Goal: Task Accomplishment & Management: Manage account settings

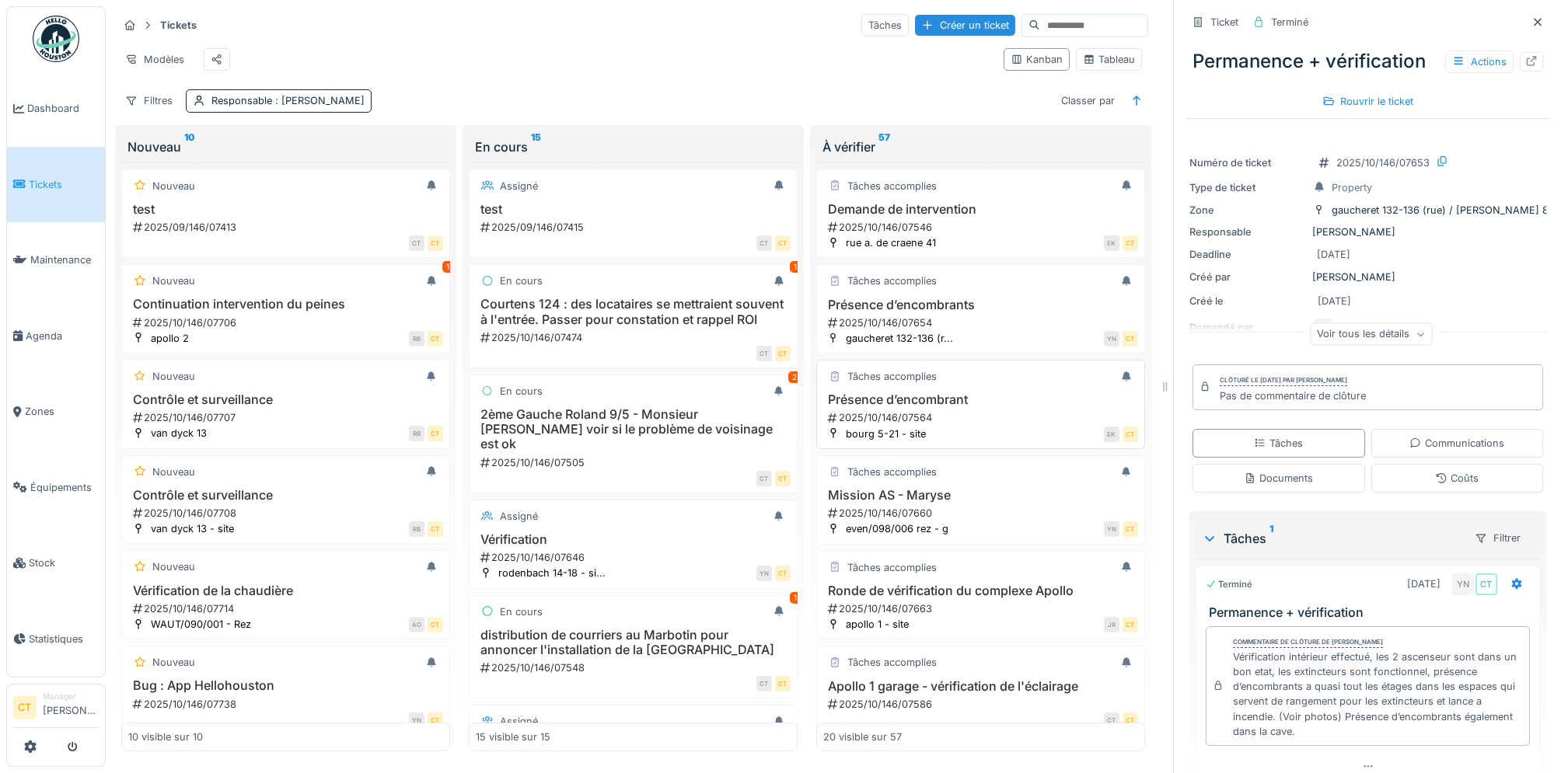
click at [934, 442] on div "EK CT" at bounding box center [1036, 434] width 203 height 16
click at [886, 520] on div "2025/10/146/07660" at bounding box center [982, 513] width 312 height 15
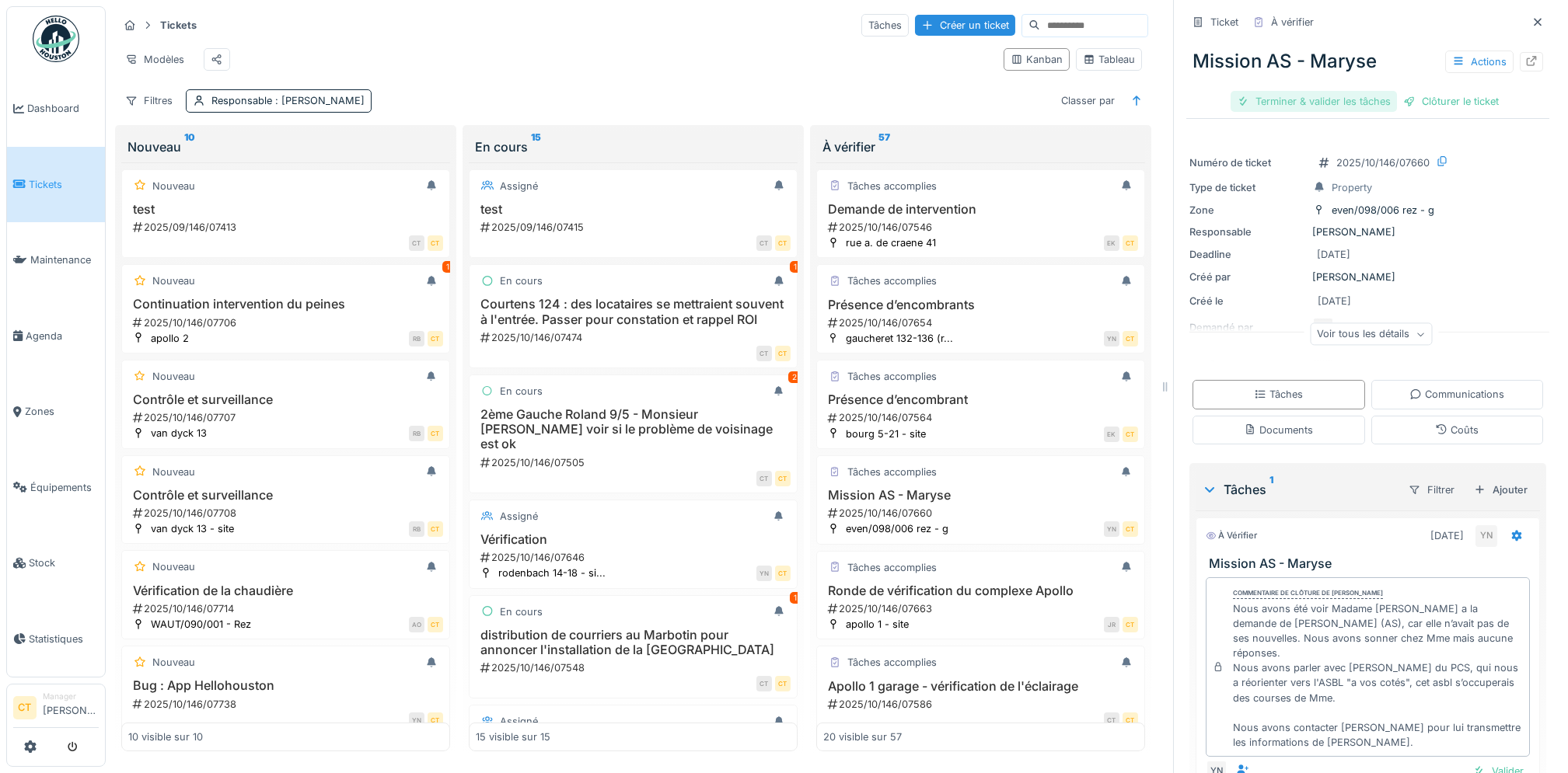
click at [1286, 102] on div "Terminer & valider les tâches" at bounding box center [1314, 101] width 166 height 21
click at [1348, 102] on div "Clôturer le ticket" at bounding box center [1369, 101] width 108 height 21
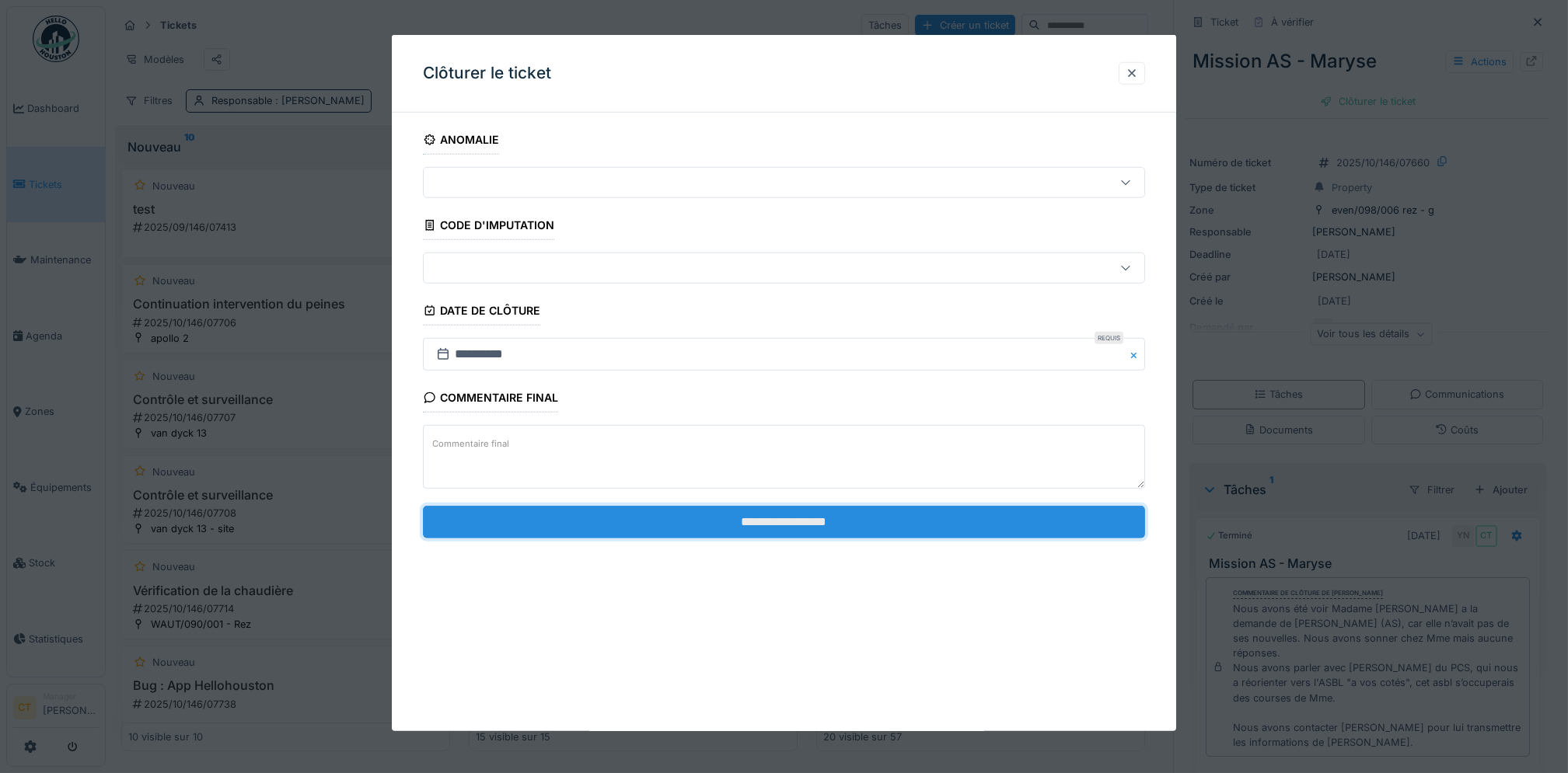
click at [961, 526] on input "**********" at bounding box center [784, 522] width 722 height 33
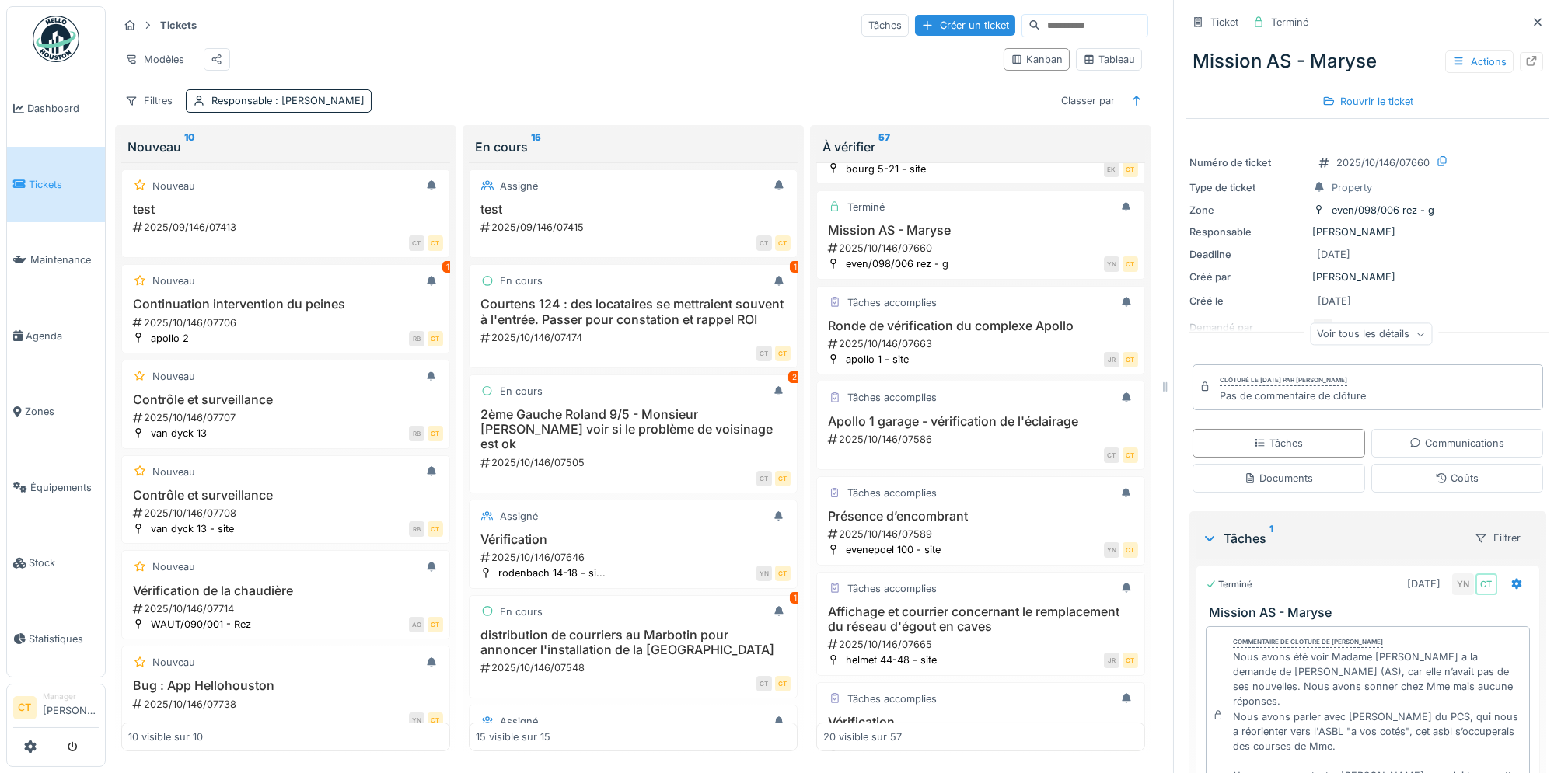
scroll to position [268, 0]
click at [943, 348] on div "2025/10/146/07663" at bounding box center [982, 341] width 312 height 15
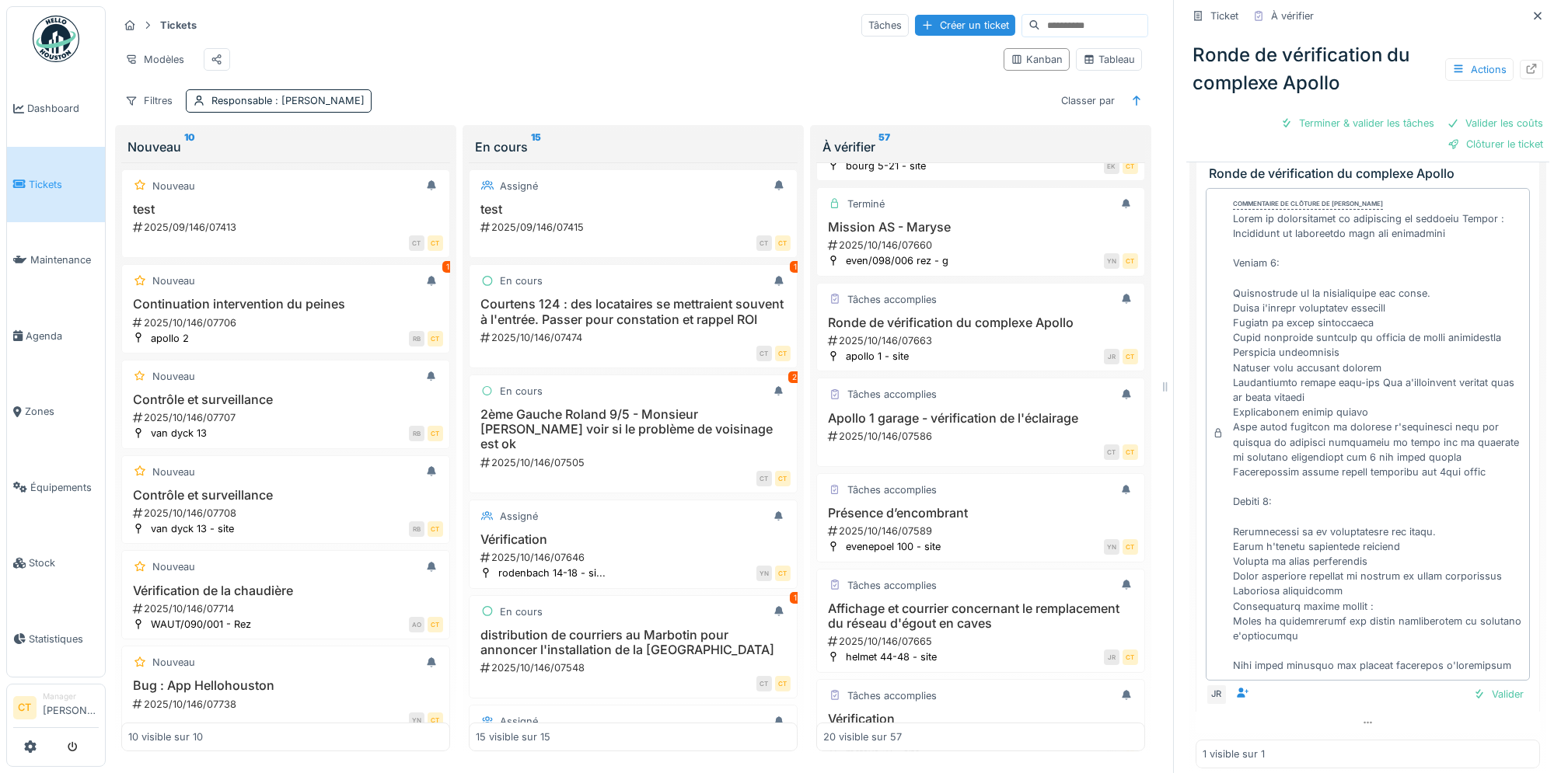
scroll to position [57, 0]
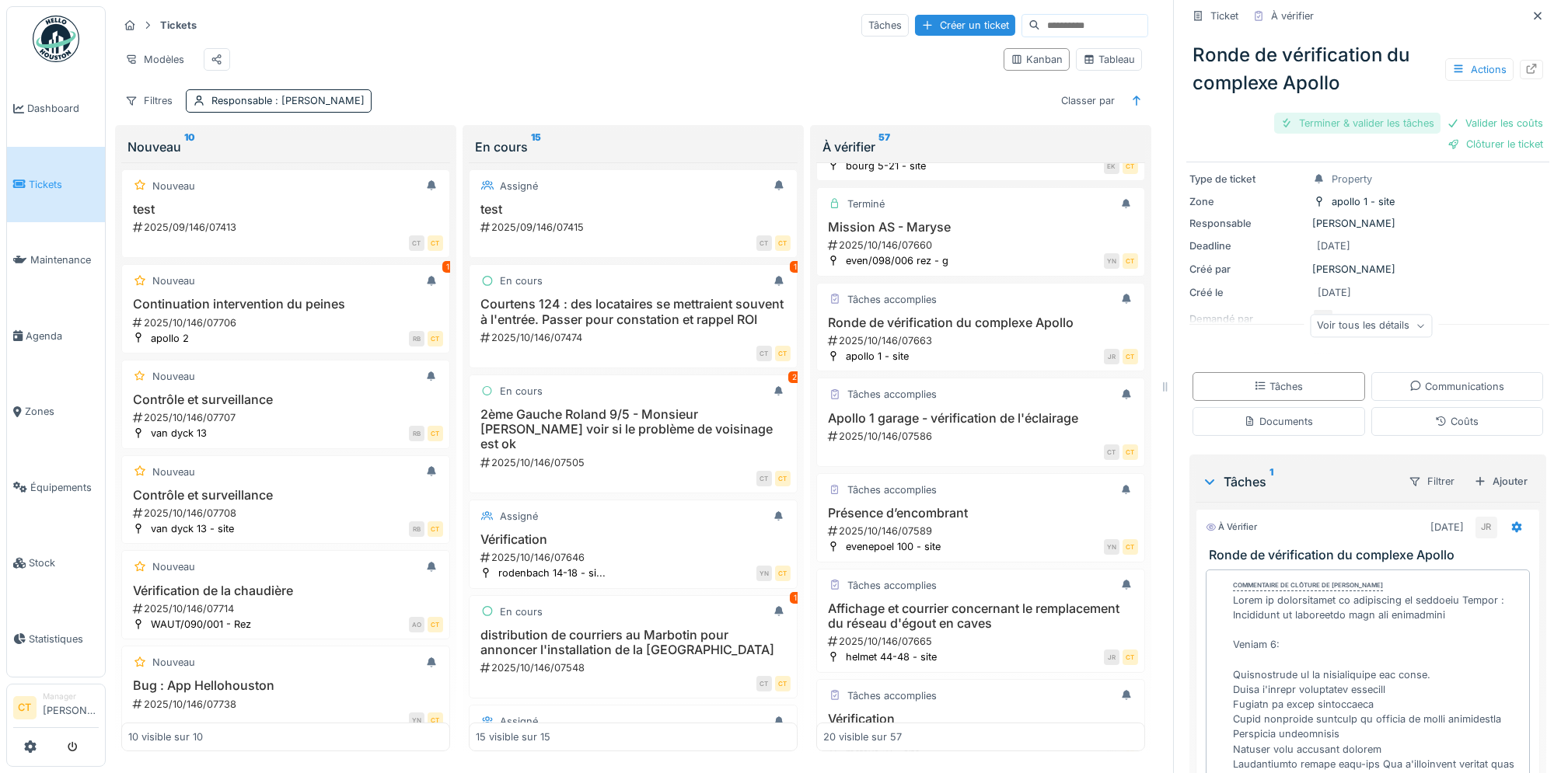
click at [1350, 124] on div "Terminer & valider les tâches" at bounding box center [1358, 123] width 166 height 21
click at [1403, 126] on div "Clôturer le ticket" at bounding box center [1423, 123] width 108 height 21
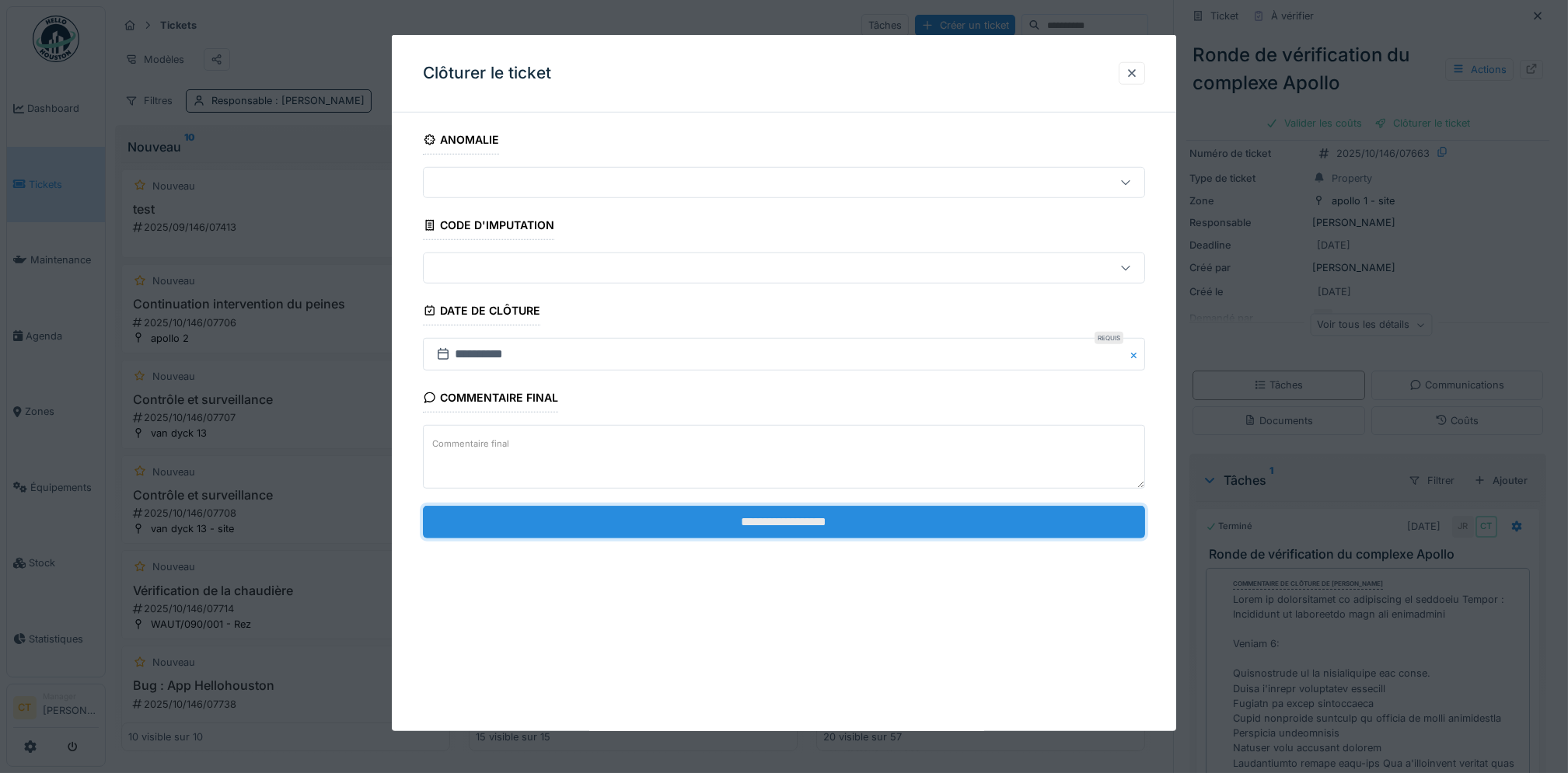
click at [1052, 527] on input "**********" at bounding box center [784, 522] width 722 height 33
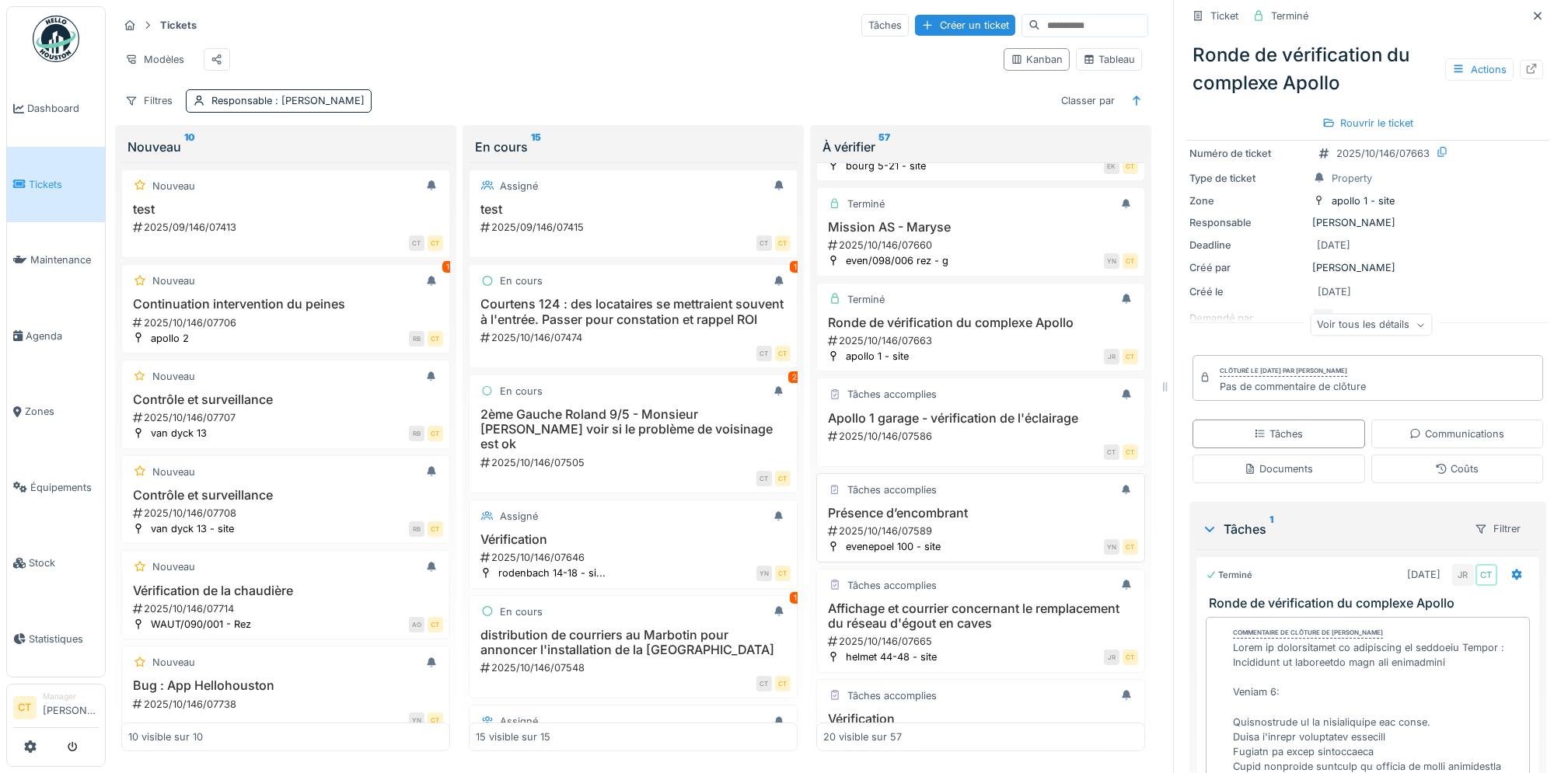
click at [952, 538] on div "2025/10/146/07589" at bounding box center [982, 531] width 312 height 15
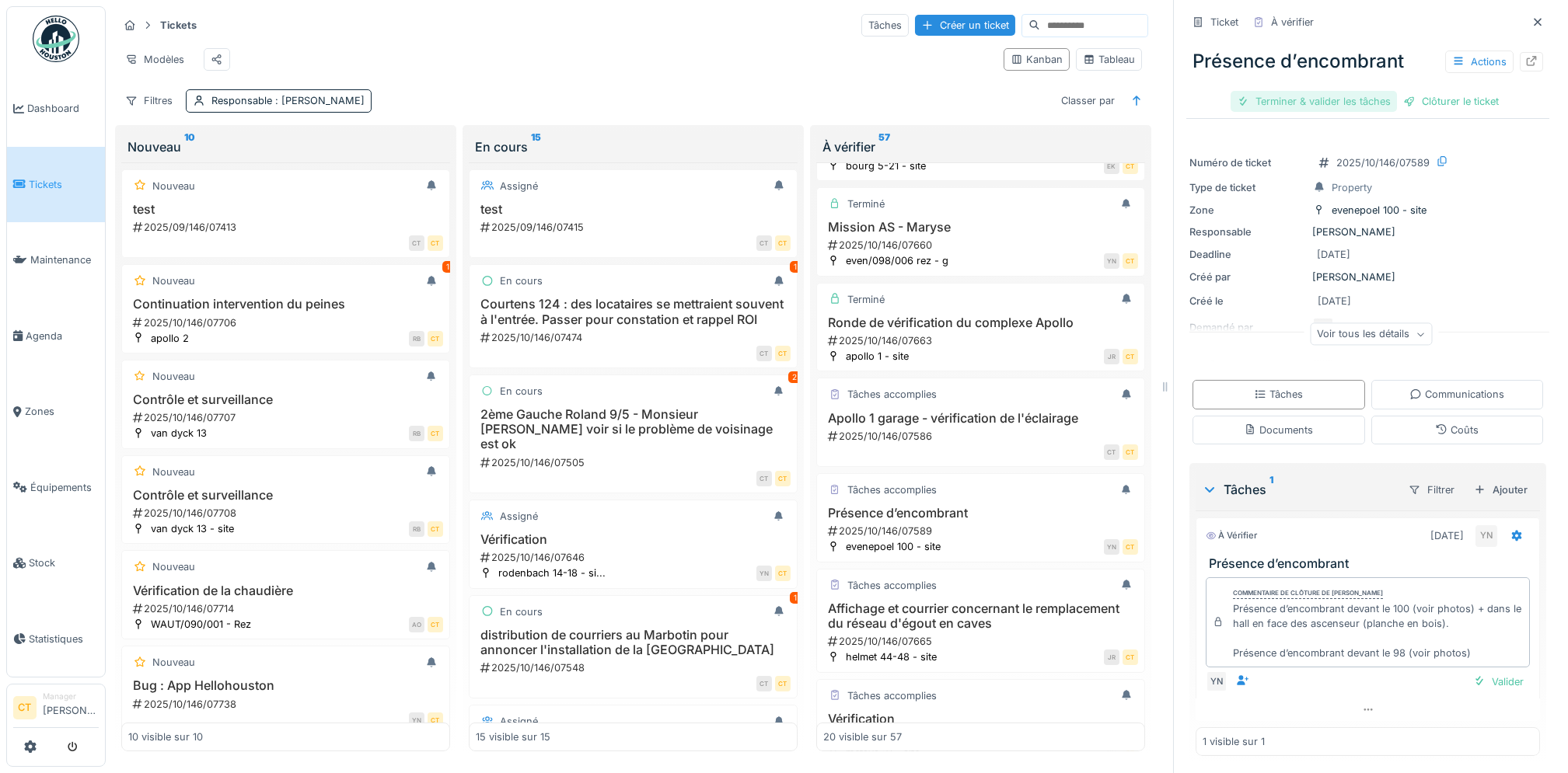
click at [1273, 111] on div "Terminer & valider les tâches" at bounding box center [1314, 101] width 166 height 21
click at [1354, 98] on div "Clôturer le ticket" at bounding box center [1369, 101] width 108 height 21
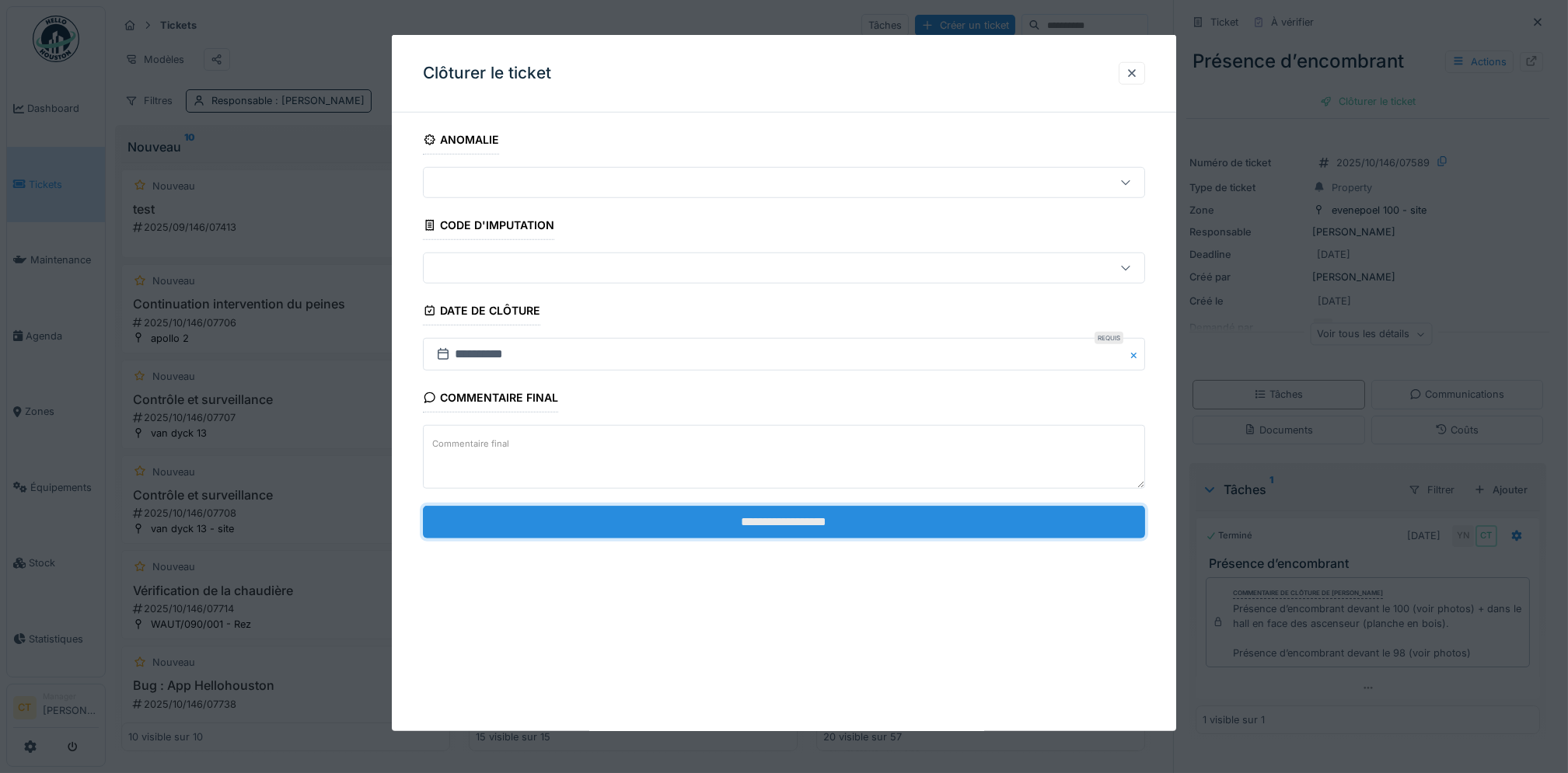
click at [983, 527] on input "**********" at bounding box center [784, 522] width 722 height 33
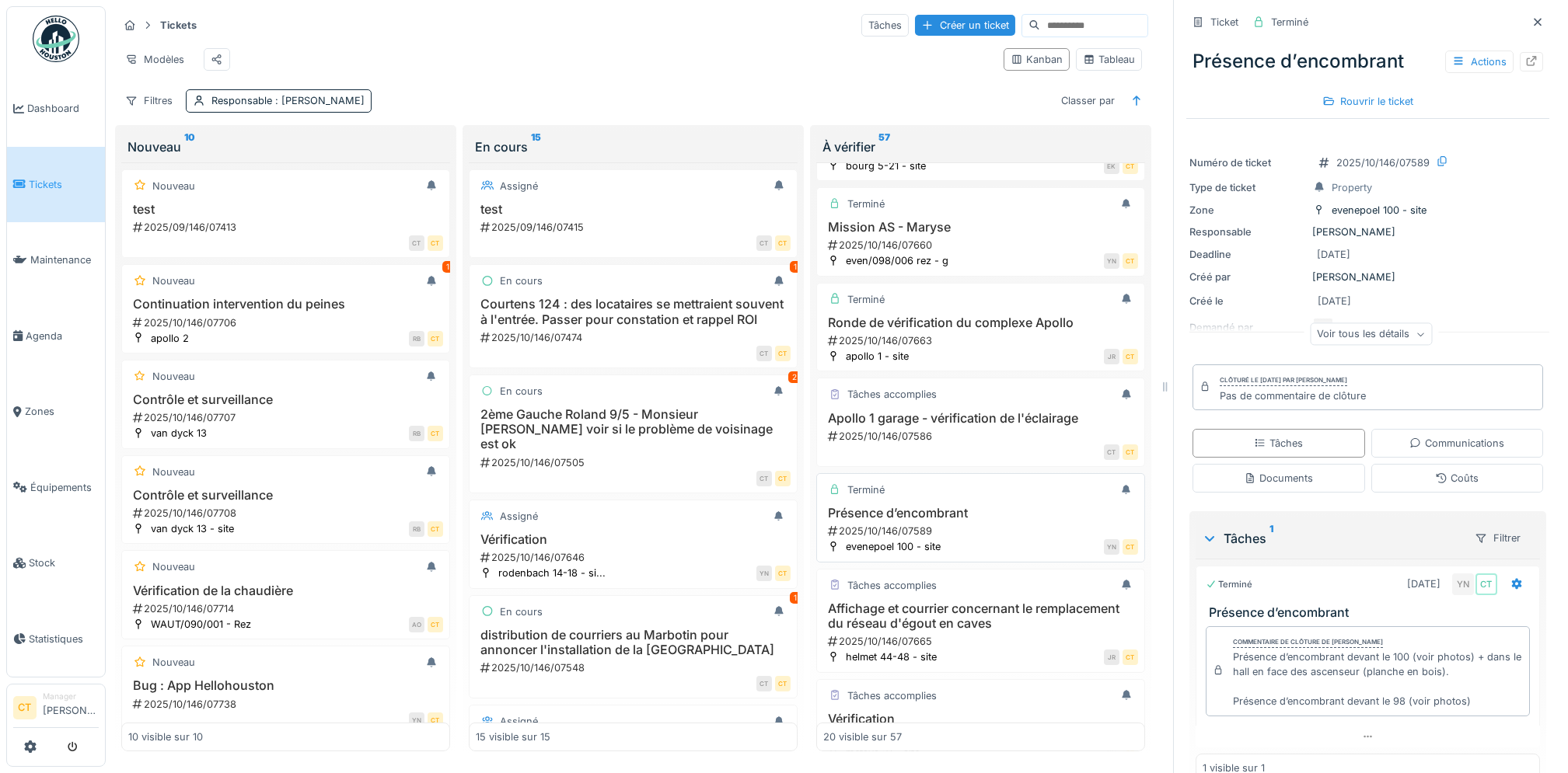
click at [916, 538] on div "2025/10/146/07589" at bounding box center [982, 531] width 312 height 15
click at [842, 538] on div "2025/10/146/07589" at bounding box center [982, 531] width 312 height 15
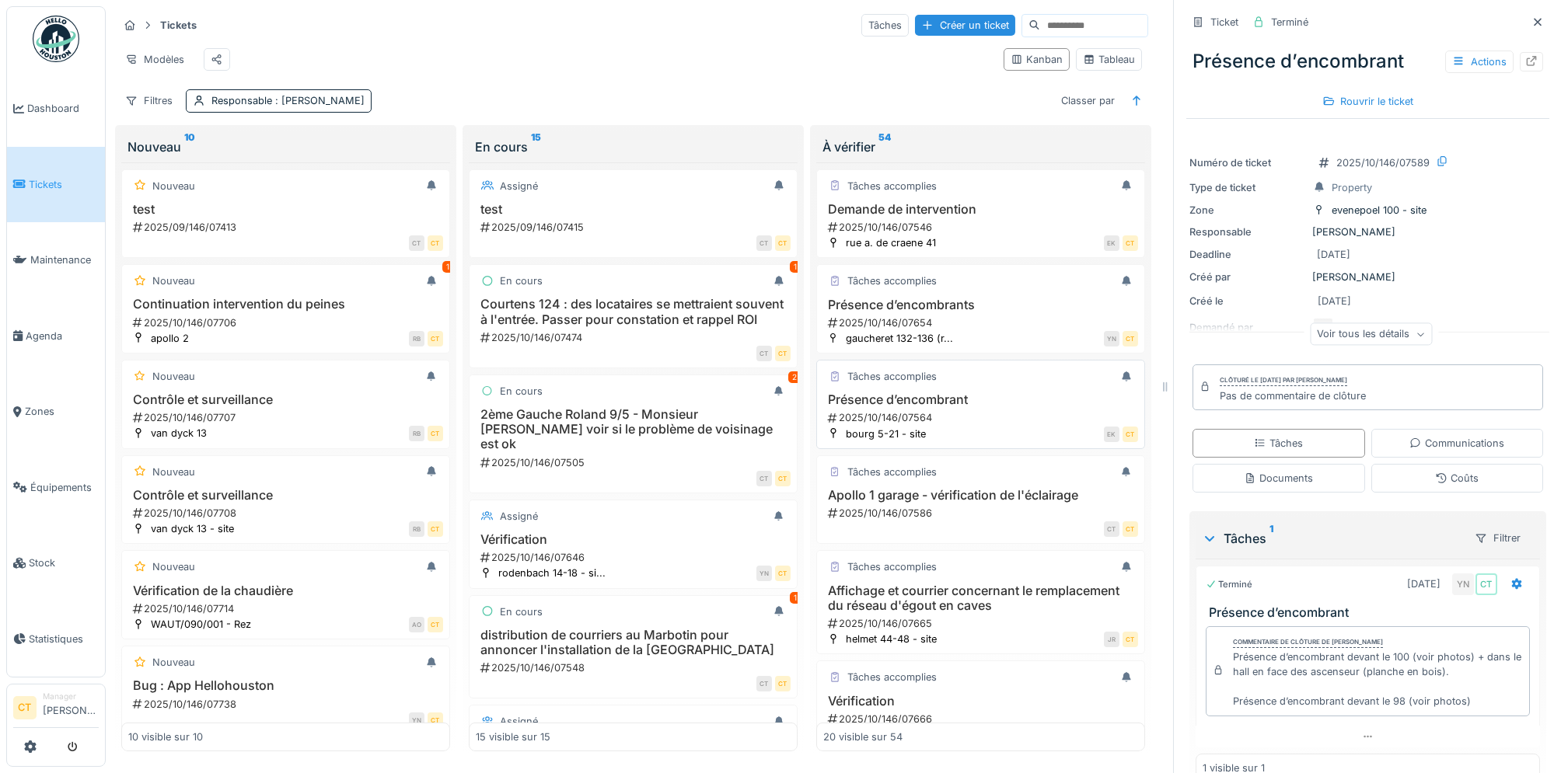
click at [917, 425] on div "Présence d’encombrant 2025/10/146/07564" at bounding box center [981, 409] width 315 height 33
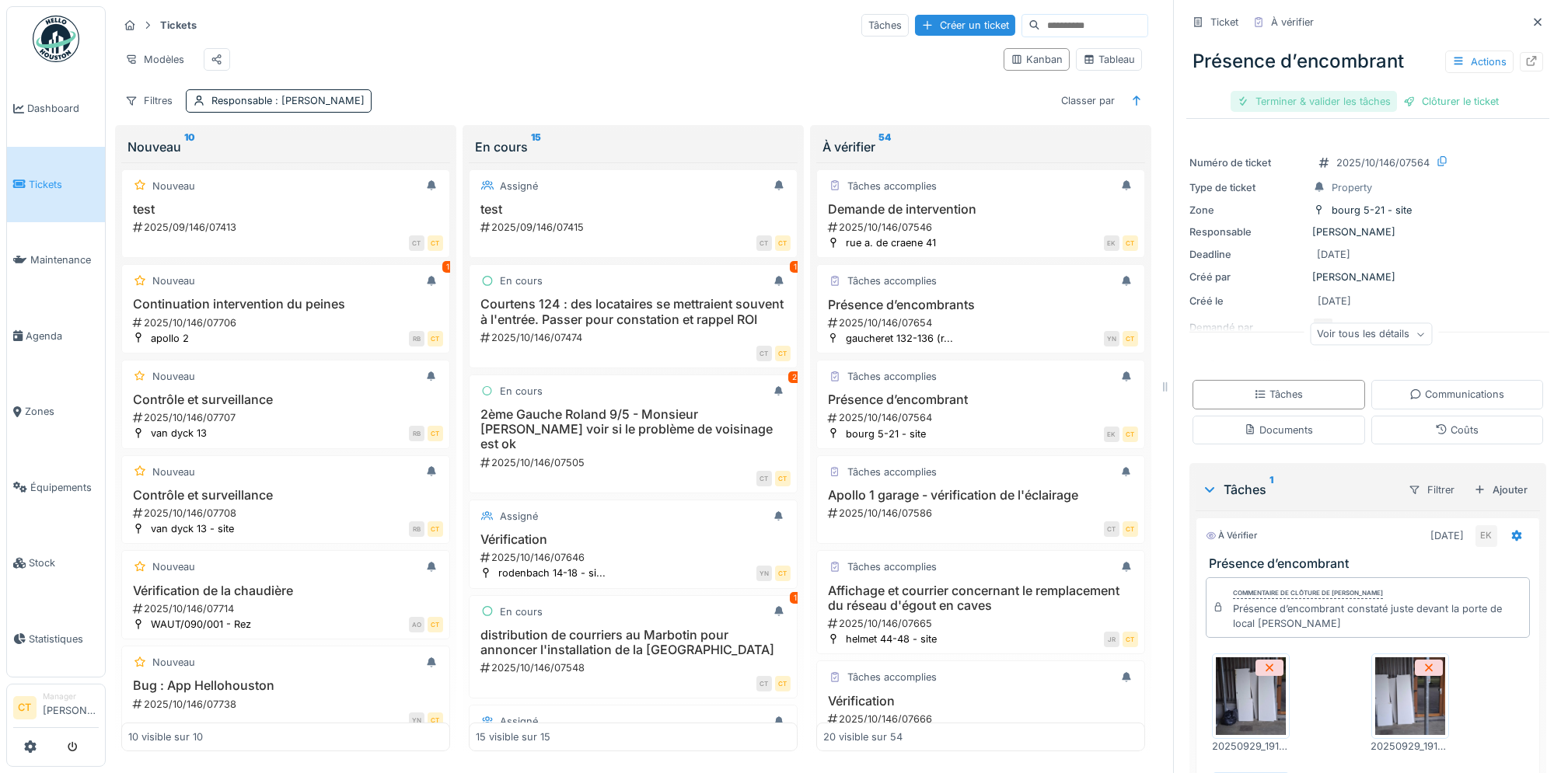
click at [1175, 110] on div "Terminer & valider les tâches" at bounding box center [1314, 101] width 166 height 21
click at [1175, 102] on div "Clôturer le ticket" at bounding box center [1369, 101] width 108 height 21
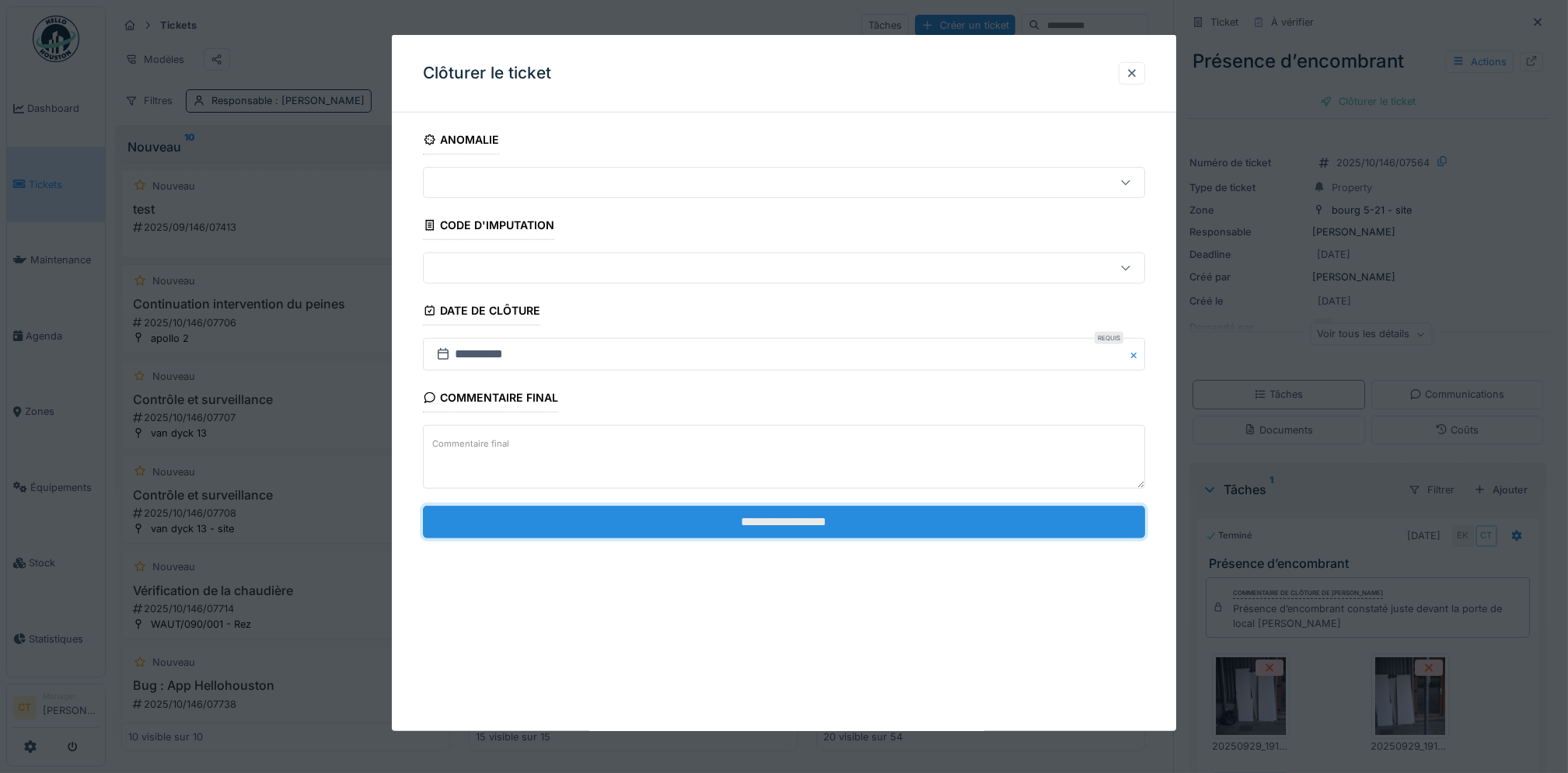
click at [1051, 514] on input "**********" at bounding box center [784, 522] width 722 height 33
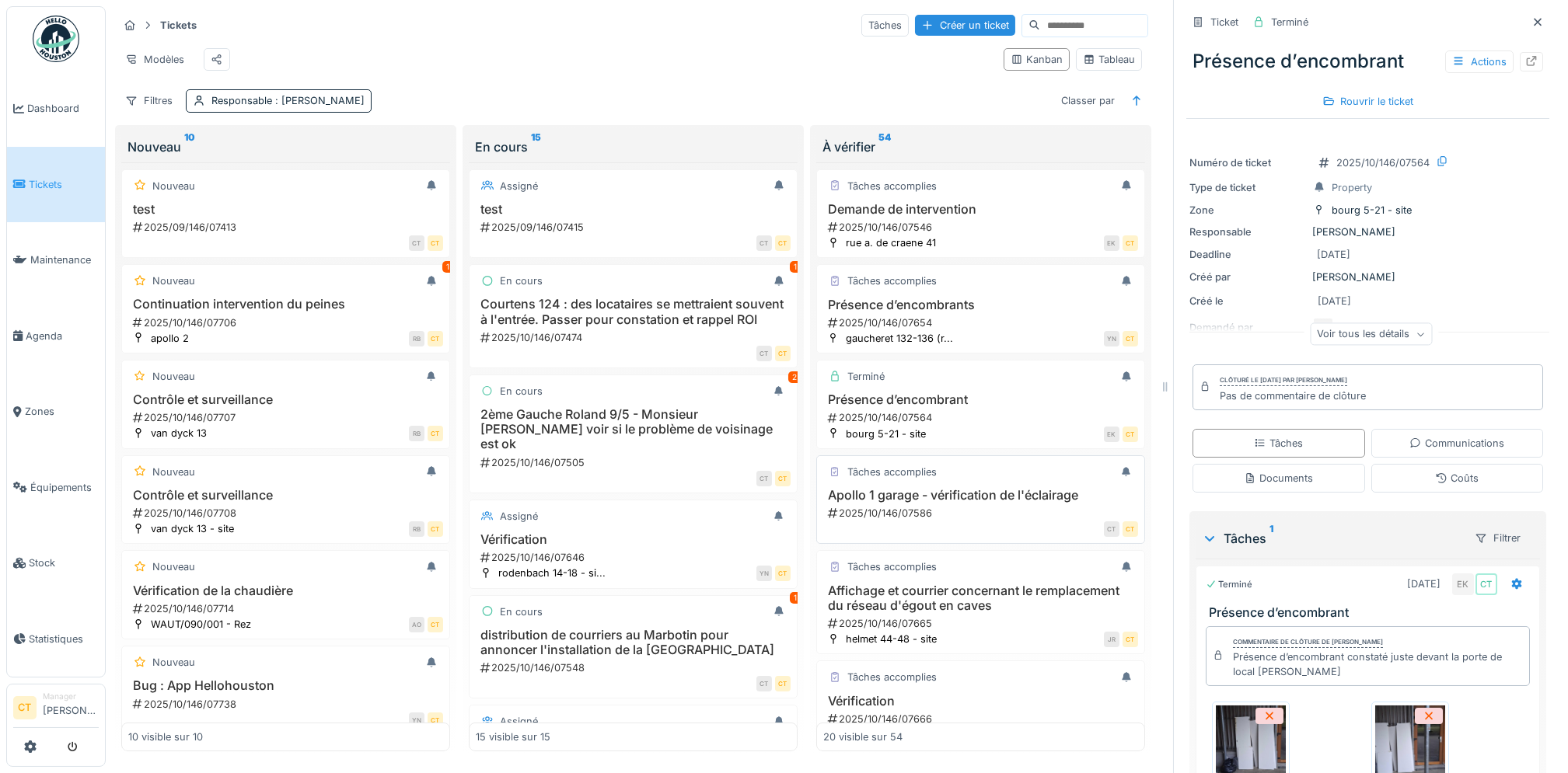
click at [944, 520] on div "Apollo 1 garage - vérification de l'éclairage 2025/10/146/07586" at bounding box center [981, 505] width 315 height 33
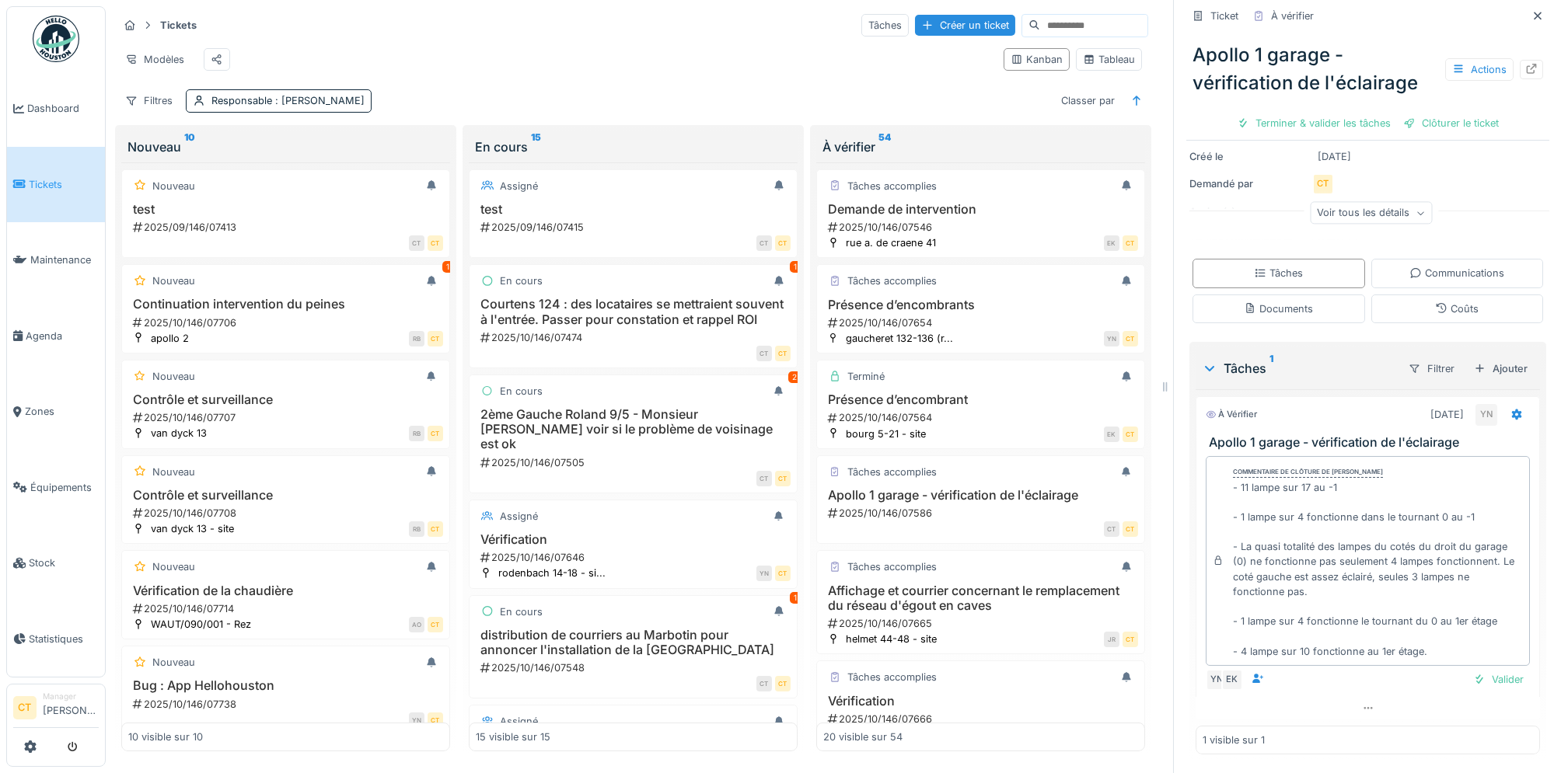
scroll to position [153, 0]
click at [1175, 129] on div "Terminer & valider les tâches" at bounding box center [1314, 123] width 166 height 21
click at [1175, 126] on div "Clôturer le ticket" at bounding box center [1452, 123] width 108 height 21
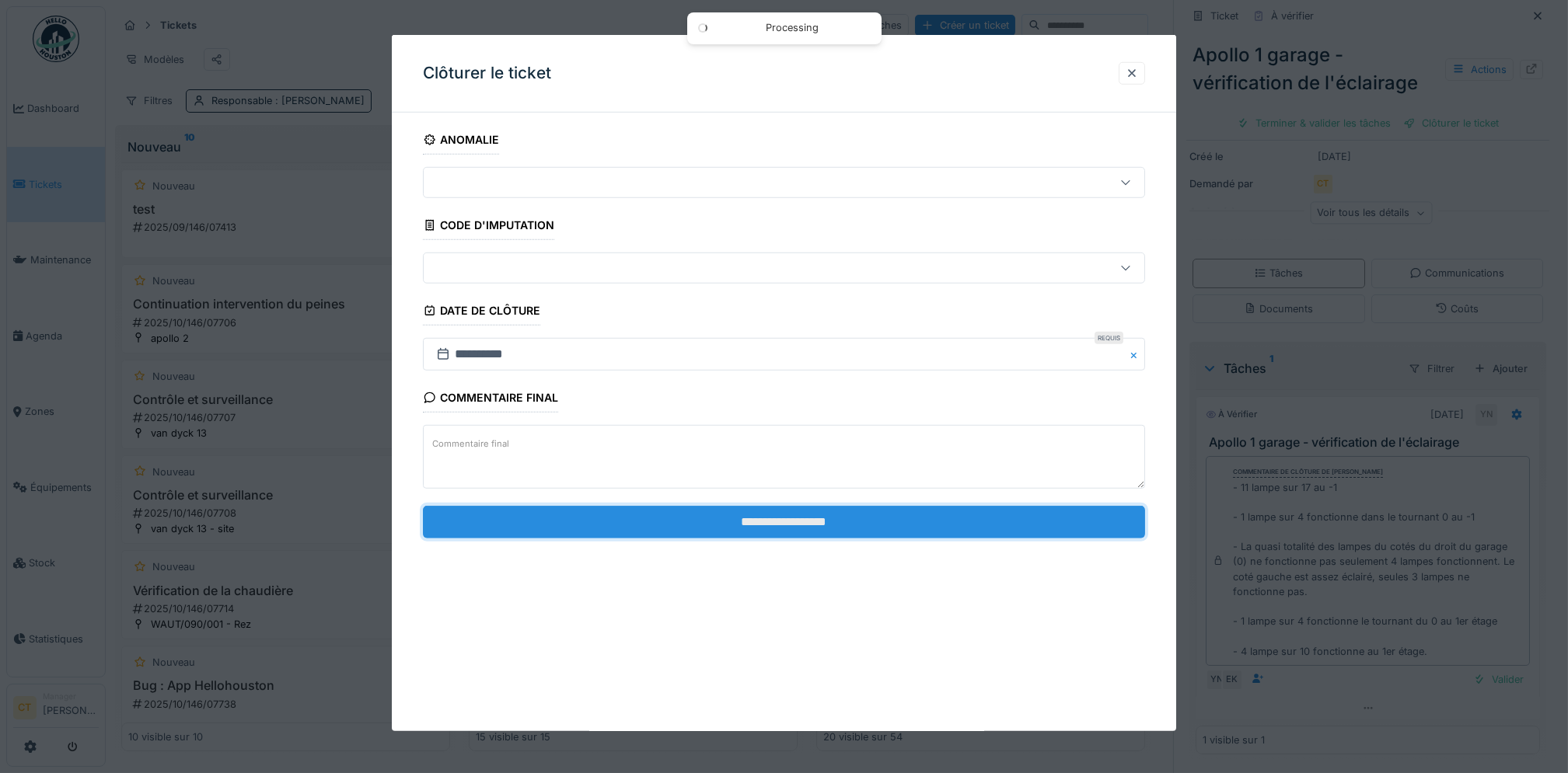
click at [974, 523] on input "**********" at bounding box center [784, 522] width 722 height 33
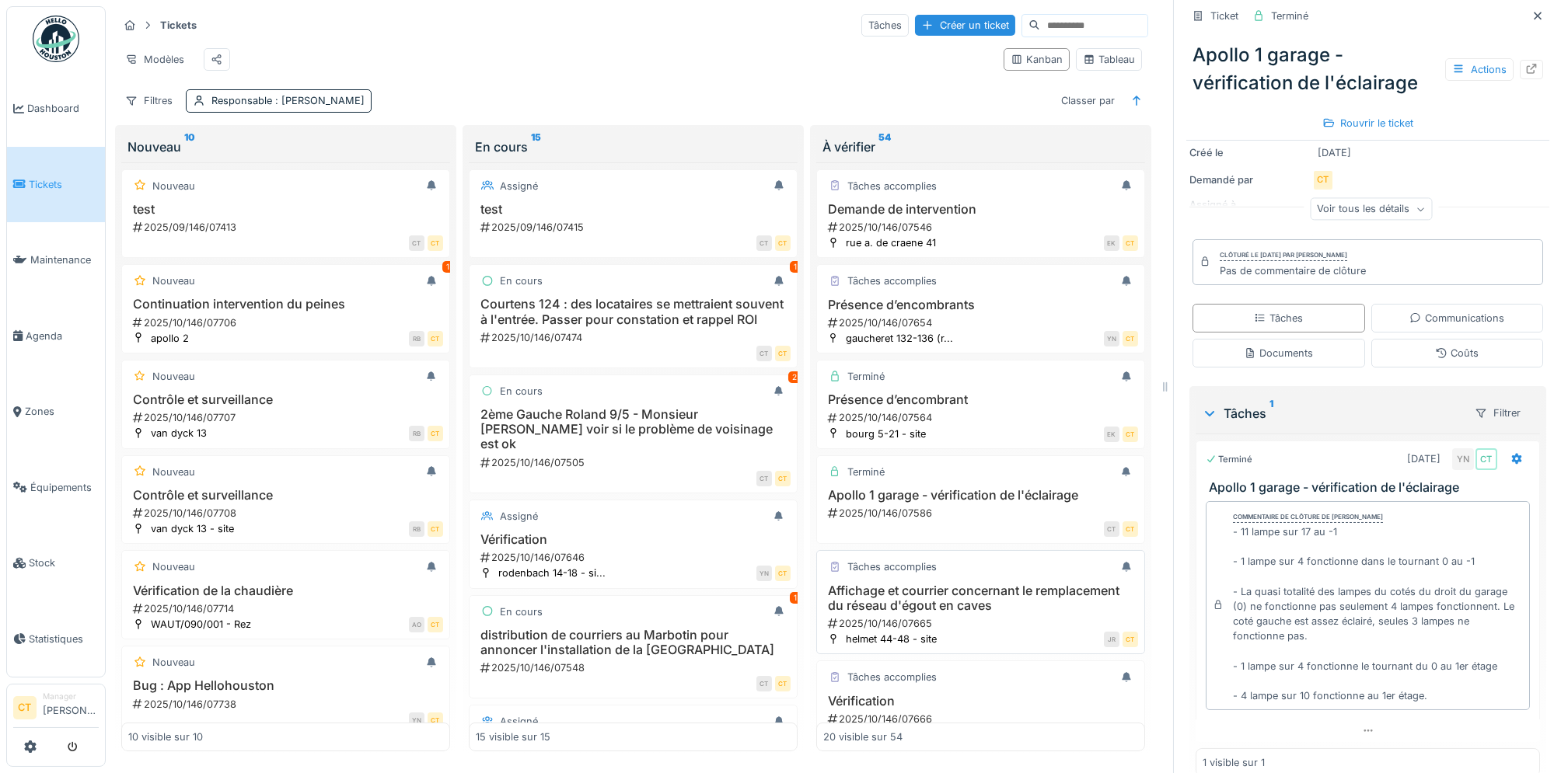
click at [939, 579] on h3 "Affichage et courrier concernant le remplacement du réseau d'égout en caves" at bounding box center [981, 599] width 315 height 30
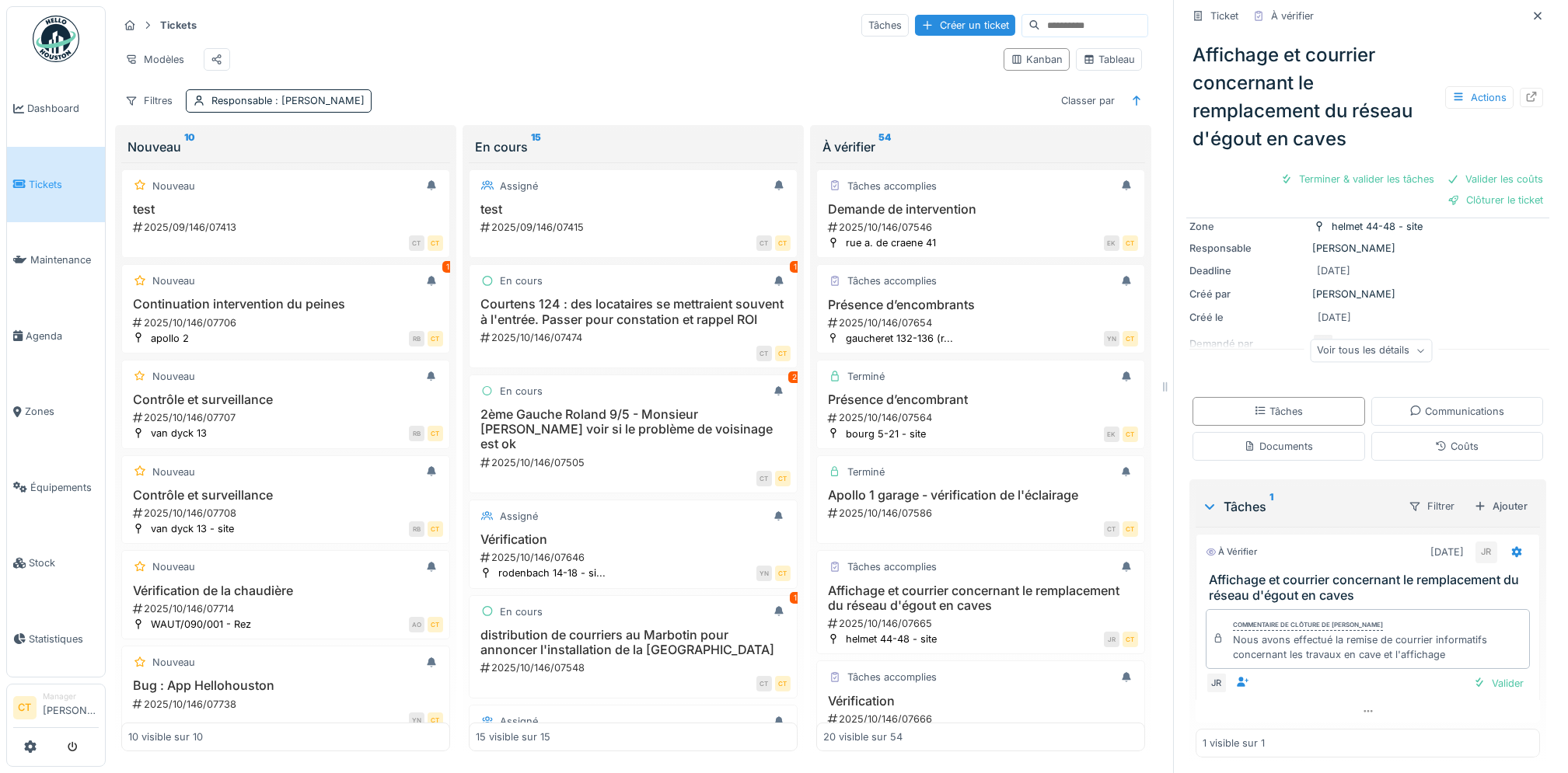
scroll to position [96, 0]
click at [1175, 184] on div "Terminer & valider les tâches" at bounding box center [1358, 179] width 166 height 21
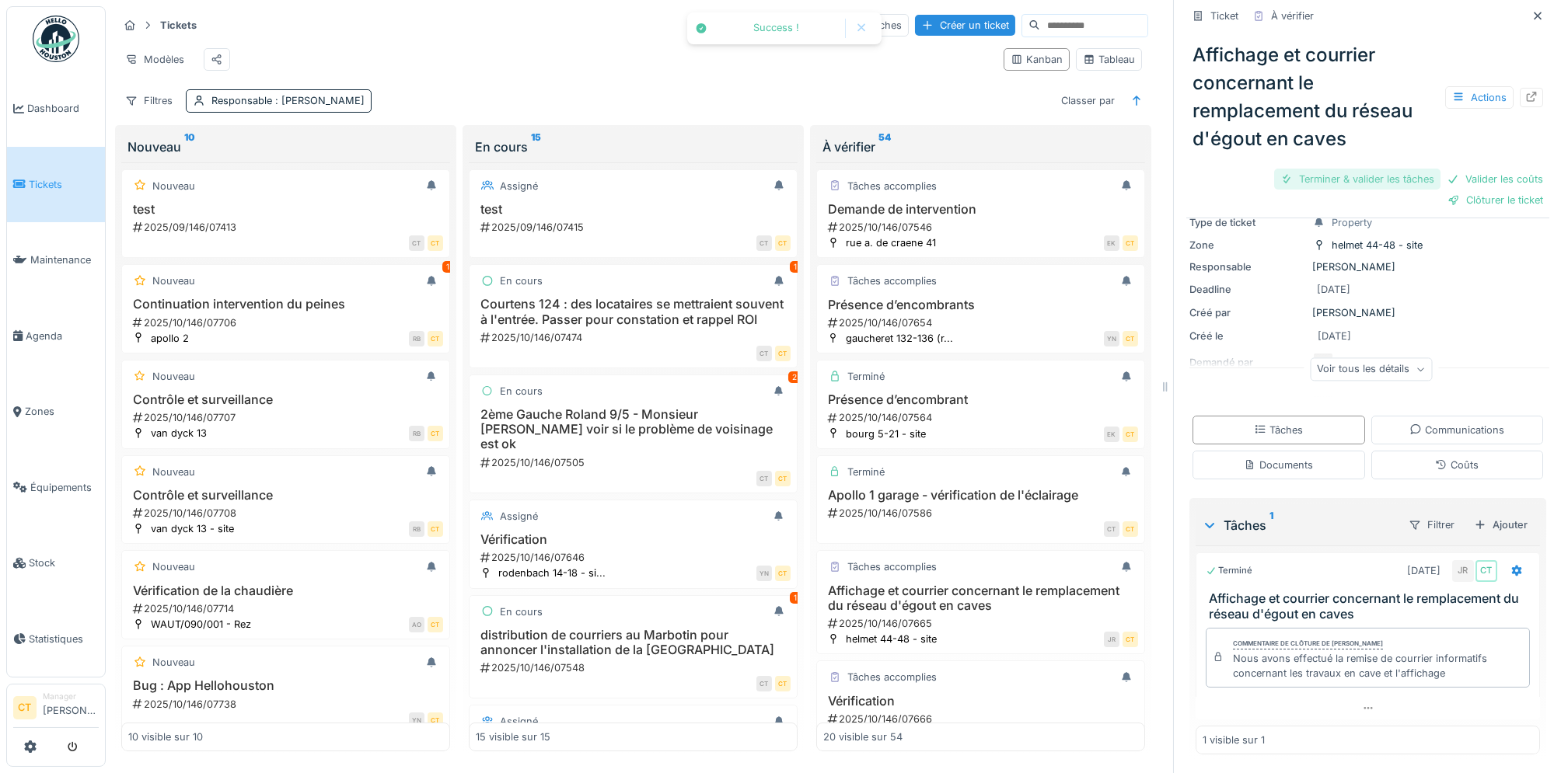
scroll to position [52, 0]
click at [1175, 175] on div "Clôturer le ticket" at bounding box center [1423, 179] width 108 height 21
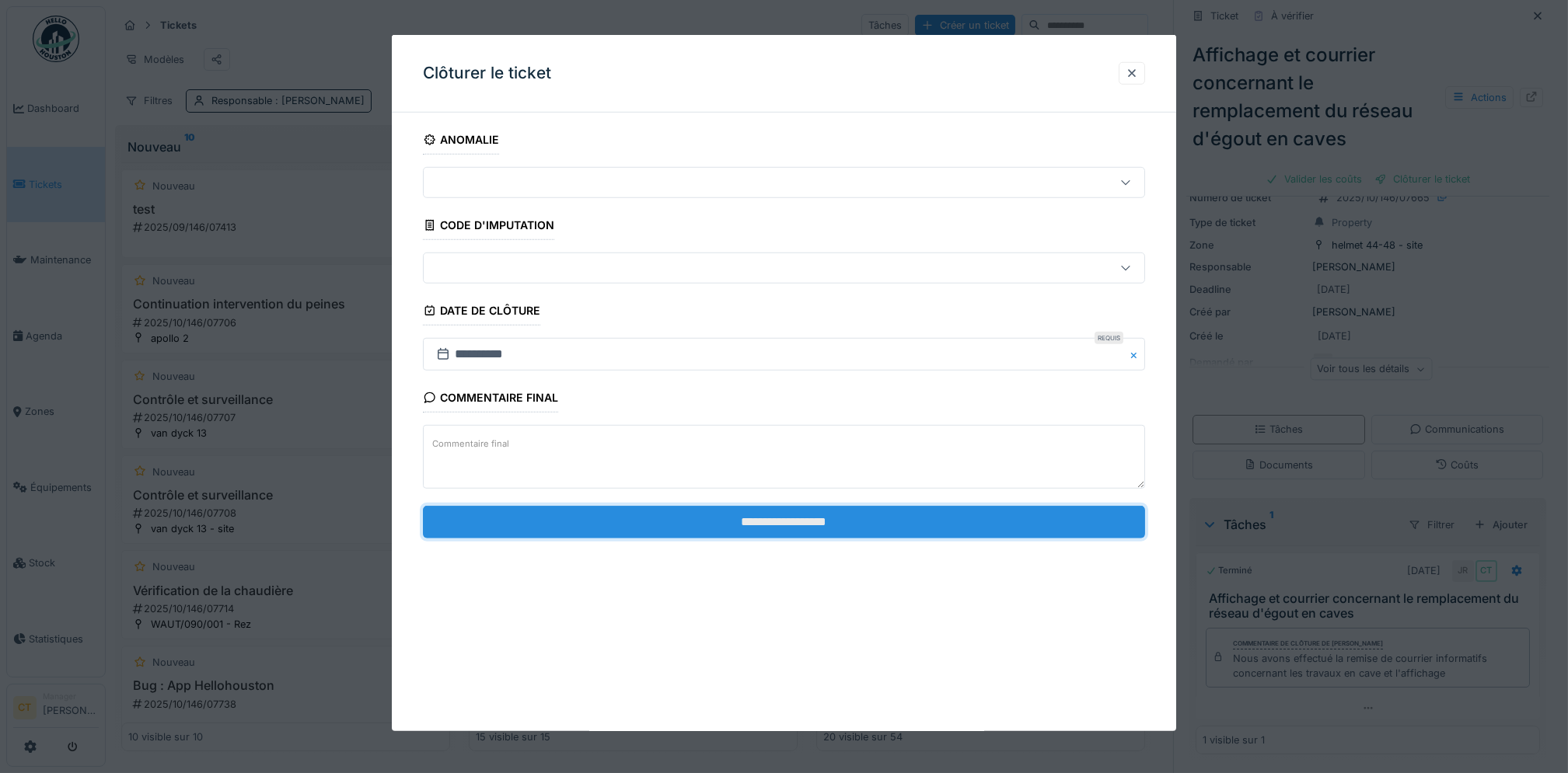
click at [992, 522] on input "**********" at bounding box center [784, 522] width 722 height 33
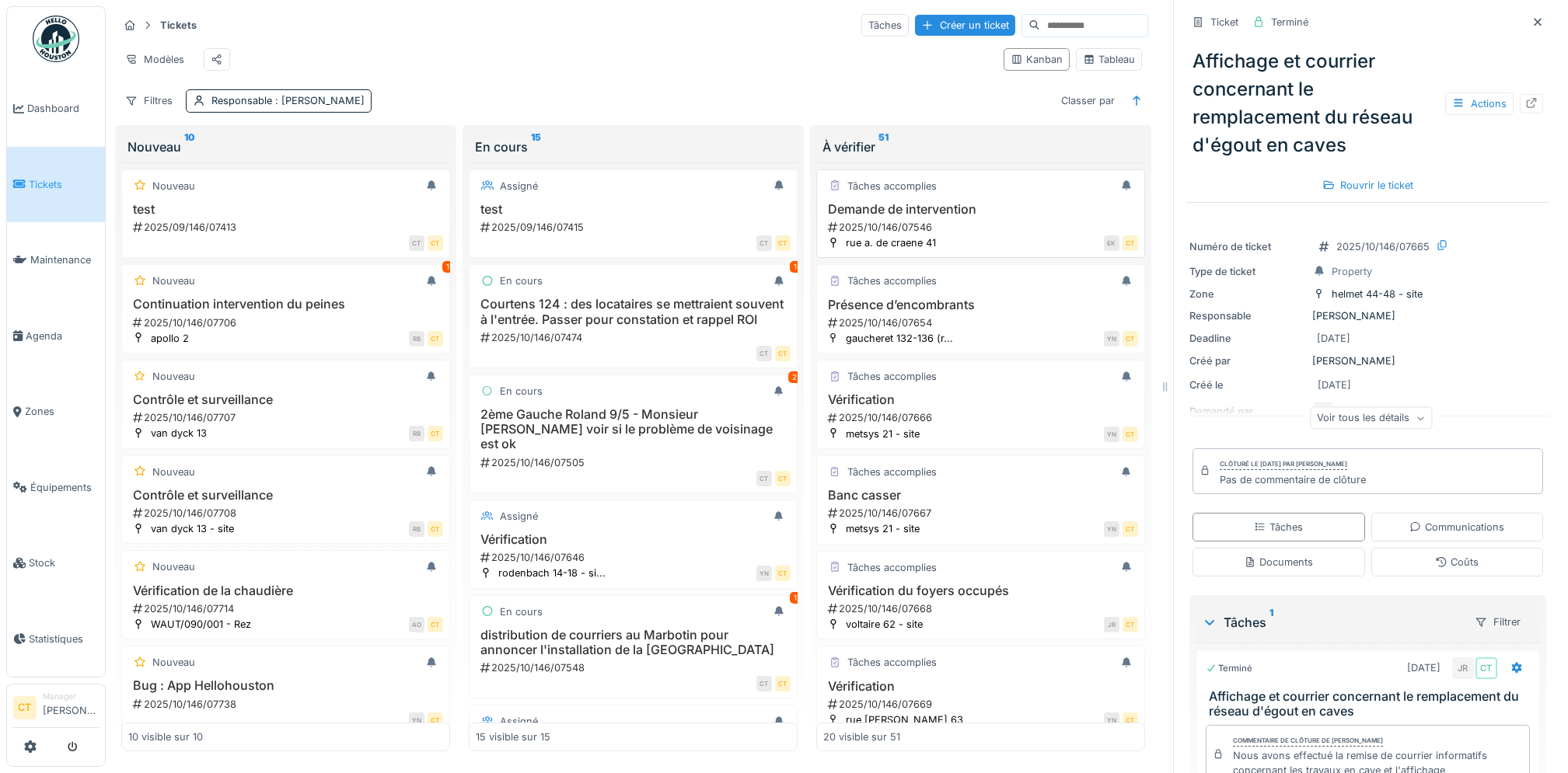
click at [935, 235] on div "2025/10/146/07546" at bounding box center [982, 227] width 312 height 15
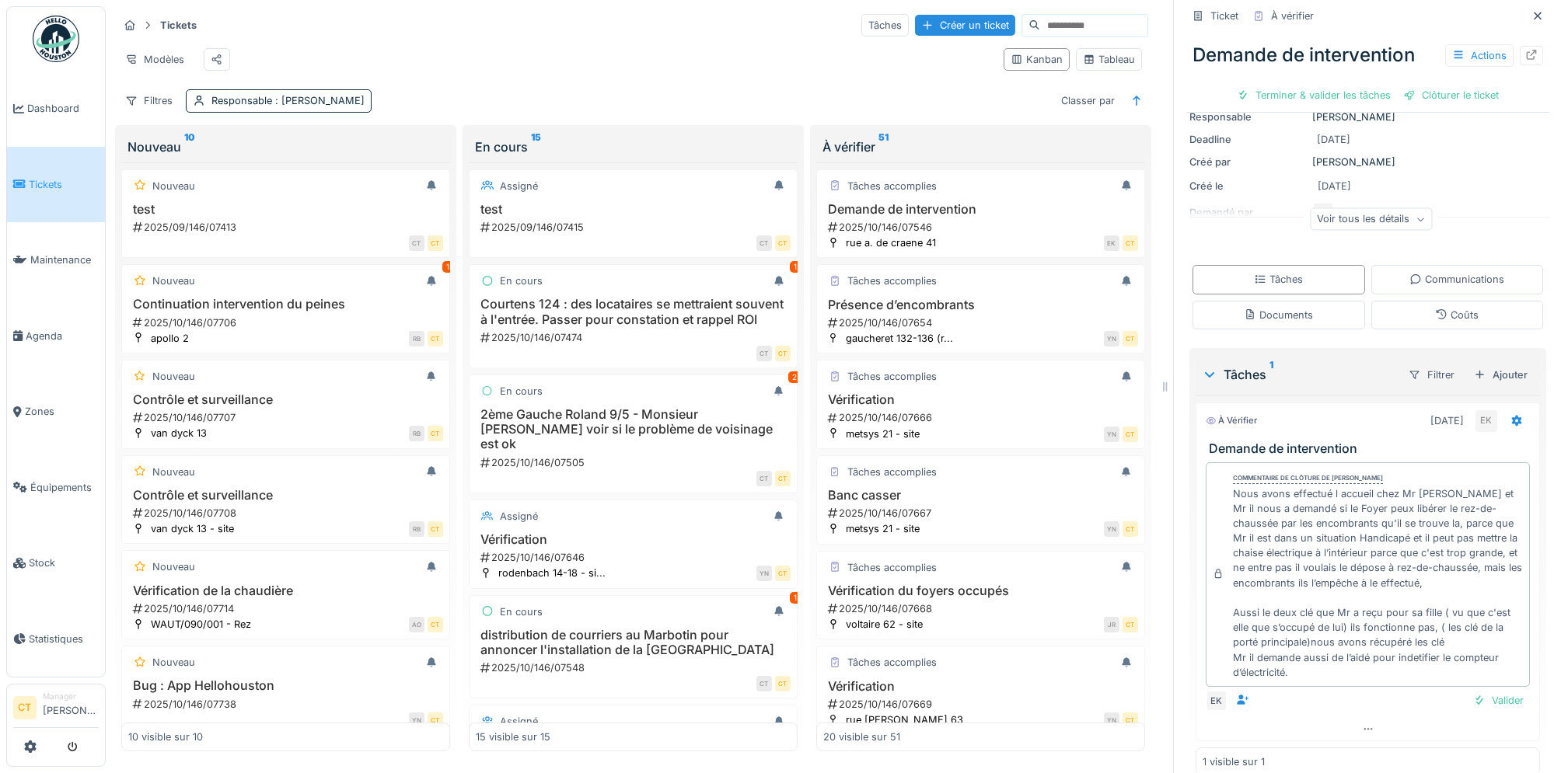
scroll to position [144, 0]
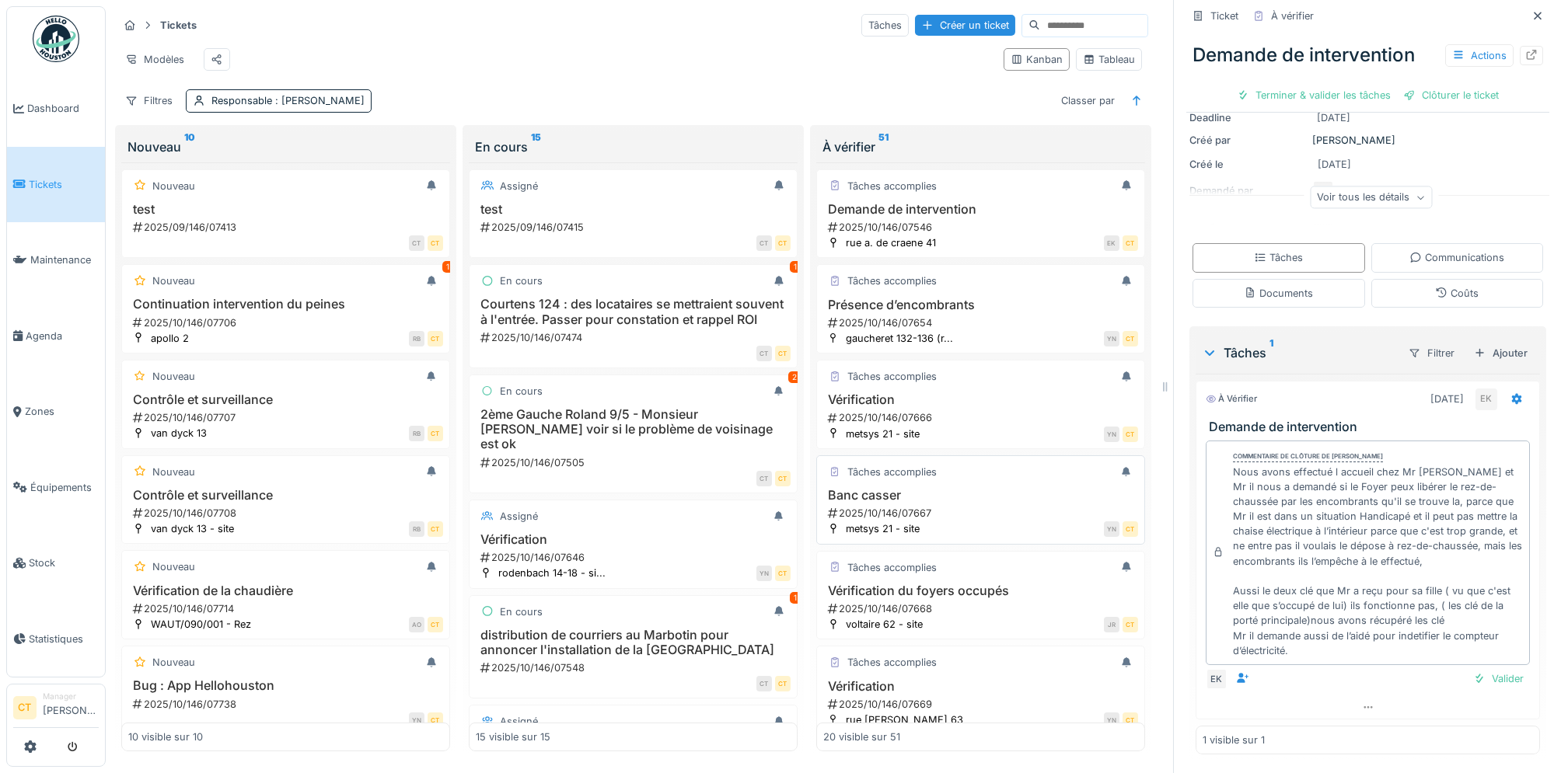
click at [894, 503] on h3 "Banc casser" at bounding box center [981, 495] width 315 height 15
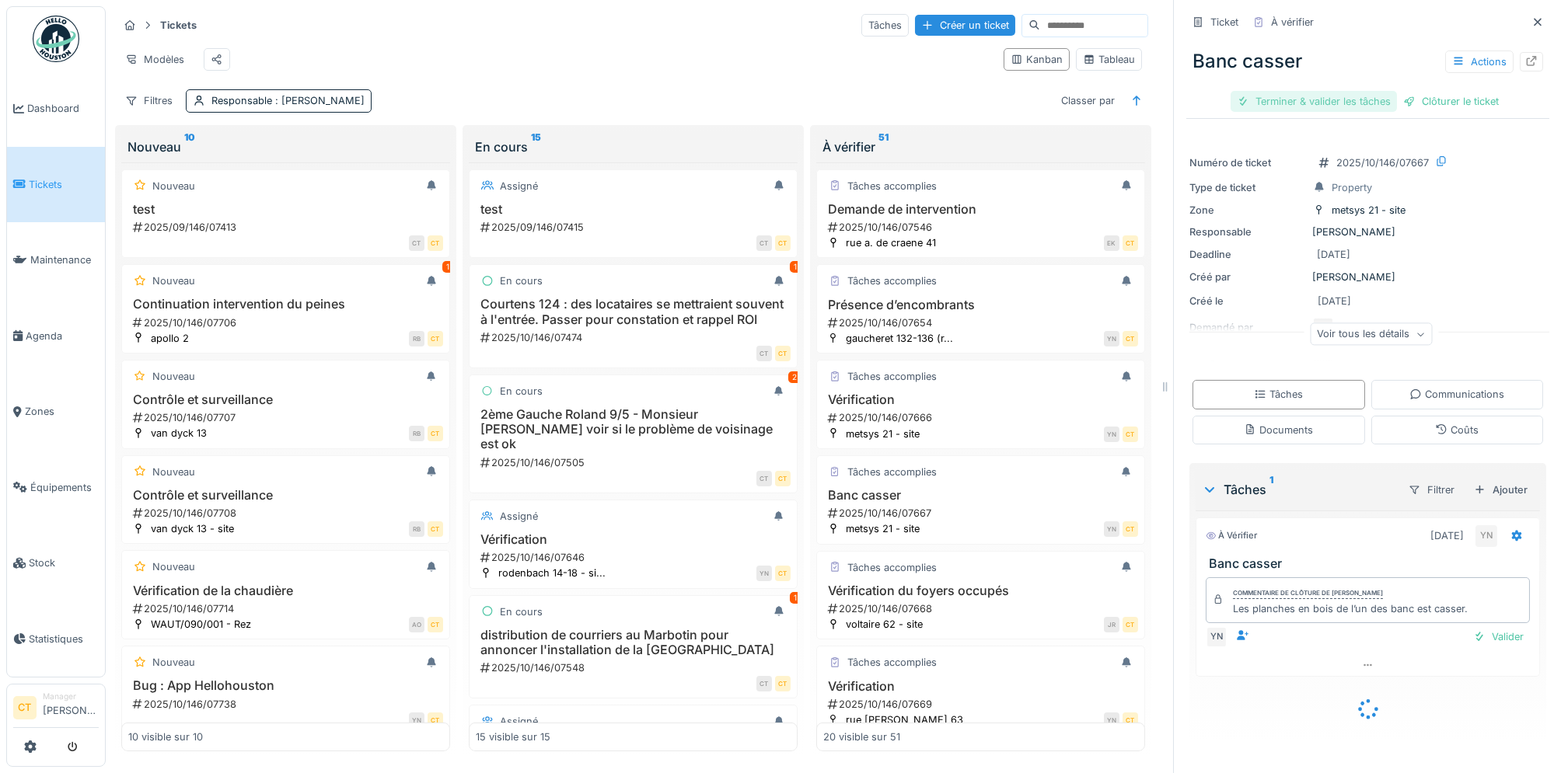
click at [1273, 97] on div "Terminer & valider les tâches" at bounding box center [1314, 101] width 166 height 21
click at [1406, 100] on div "Clôturer le ticket" at bounding box center [1452, 101] width 108 height 21
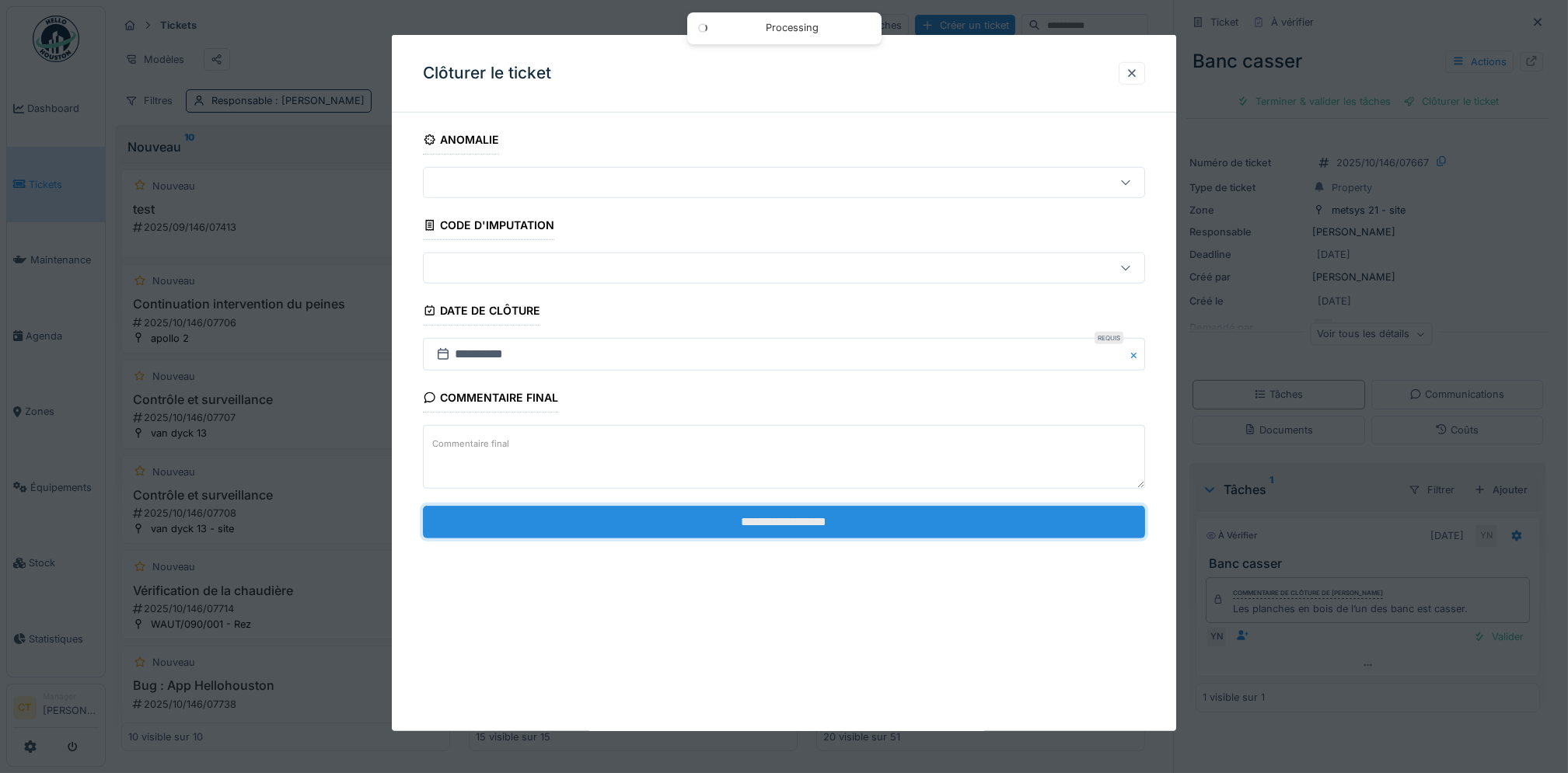
click at [987, 523] on input "**********" at bounding box center [784, 522] width 722 height 33
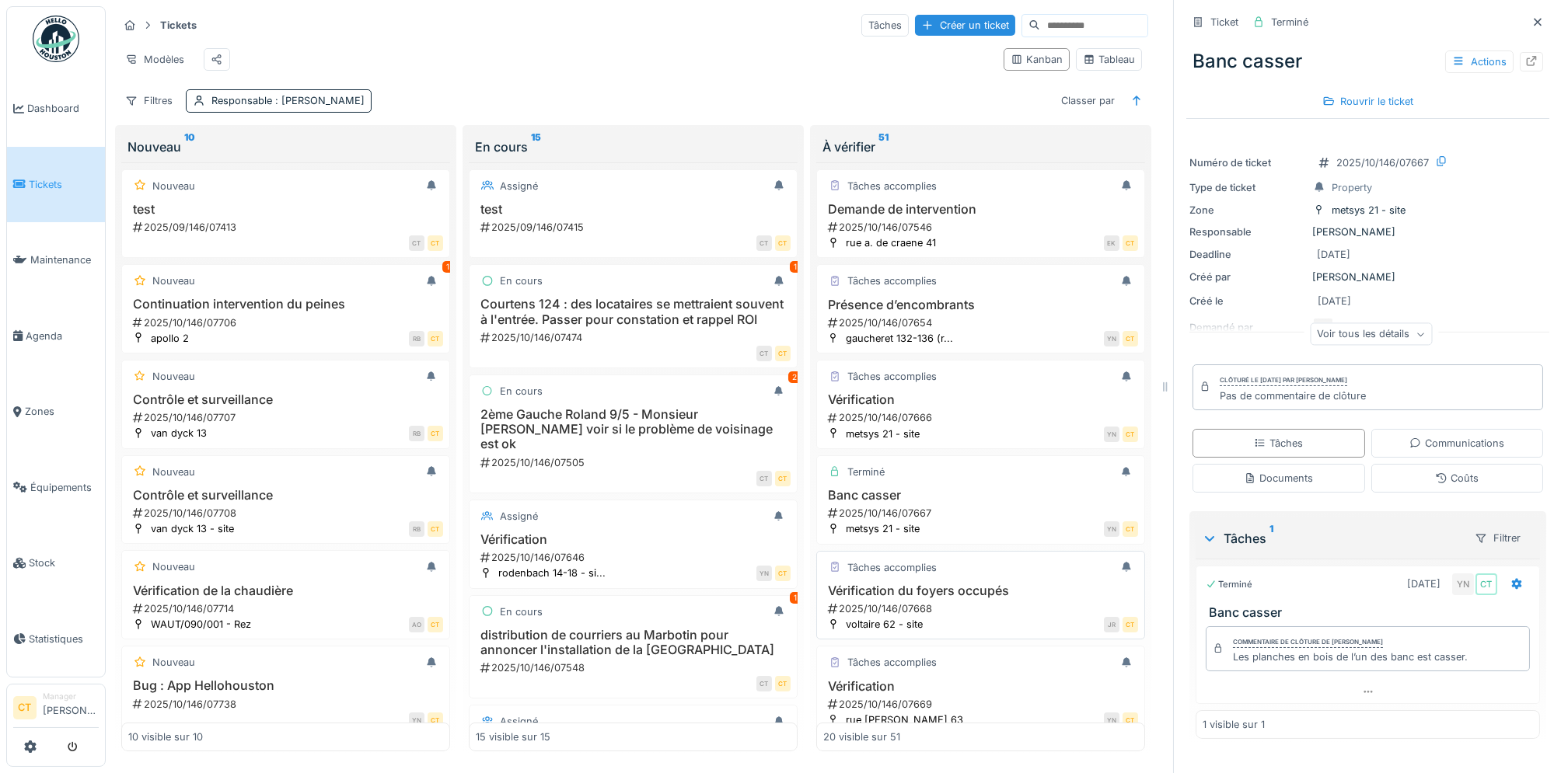
click at [905, 599] on h3 "Vérification du foyers occupés" at bounding box center [981, 591] width 315 height 15
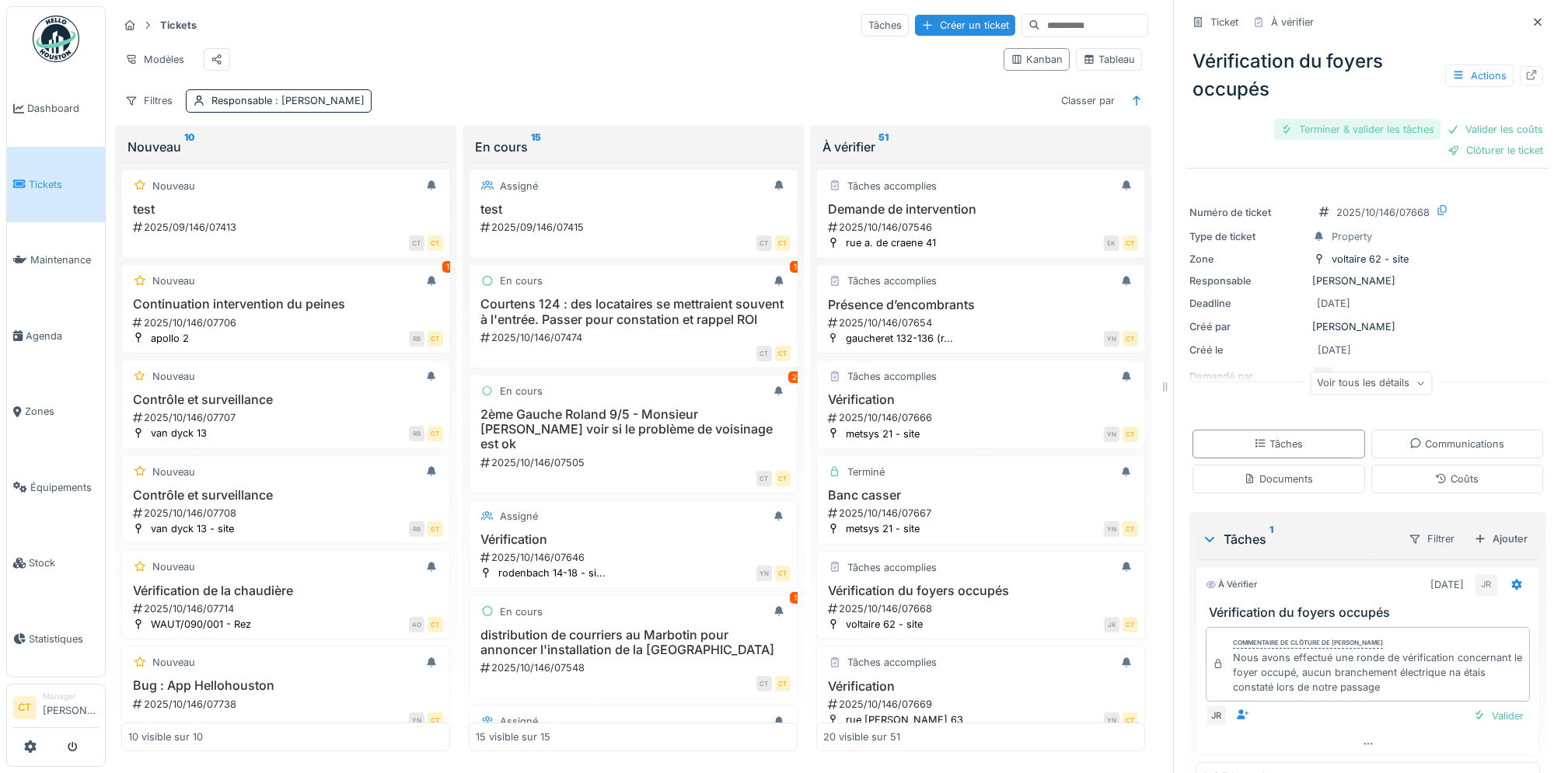
click at [1335, 132] on div "Terminer & valider les tâches" at bounding box center [1358, 129] width 166 height 21
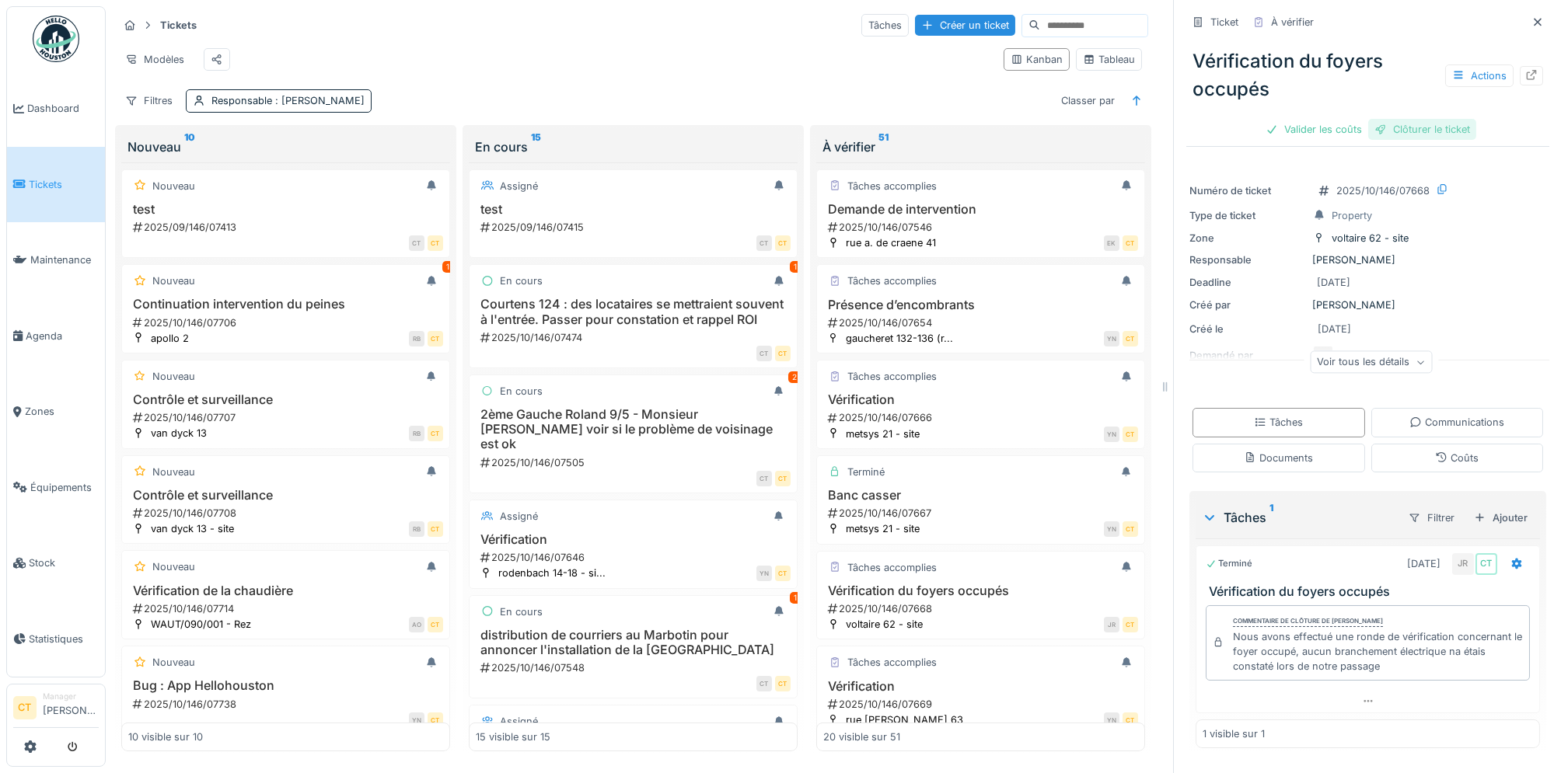
click at [1410, 131] on div "Clôturer le ticket" at bounding box center [1423, 129] width 108 height 21
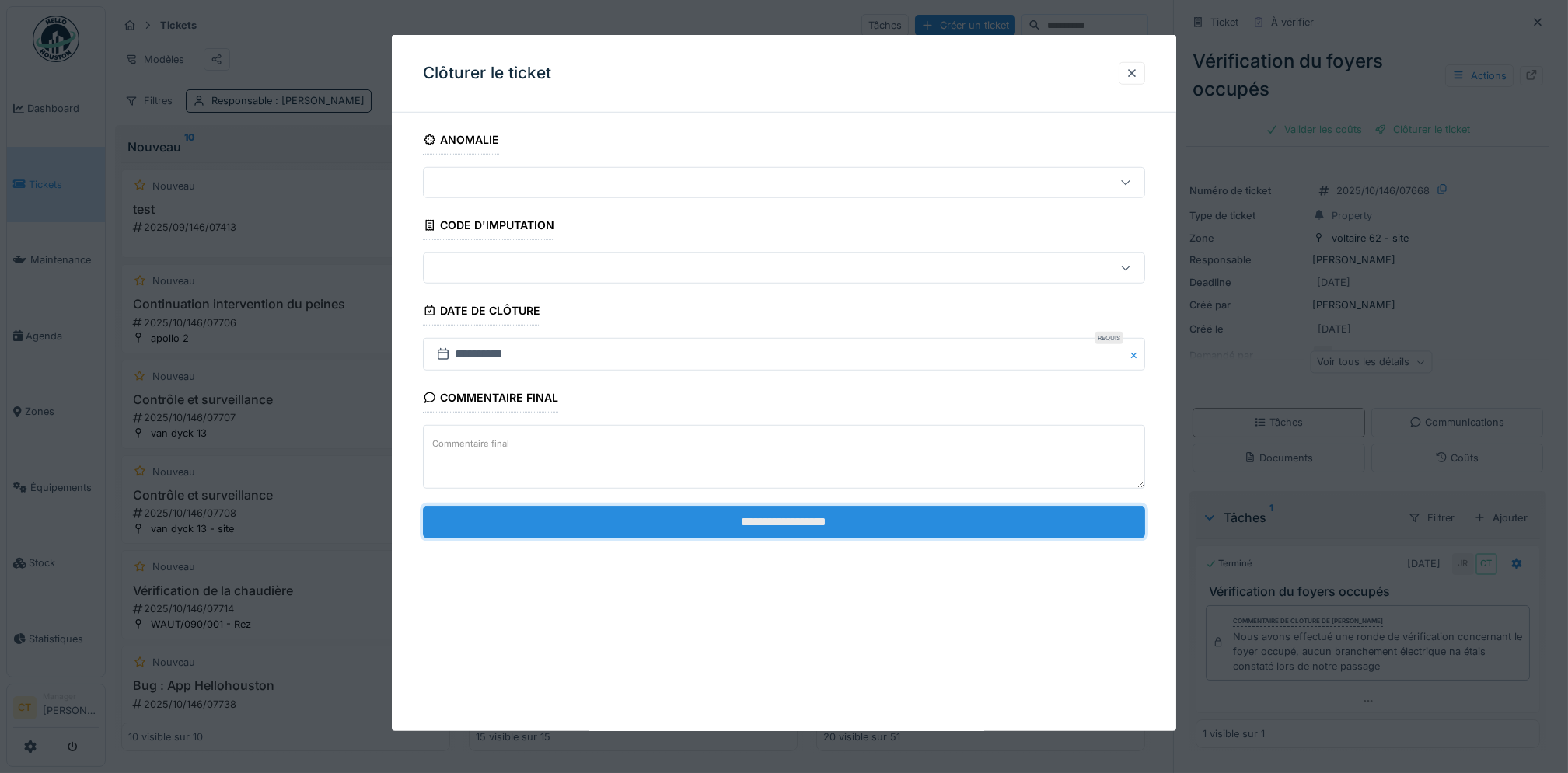
click at [981, 521] on input "**********" at bounding box center [784, 522] width 722 height 33
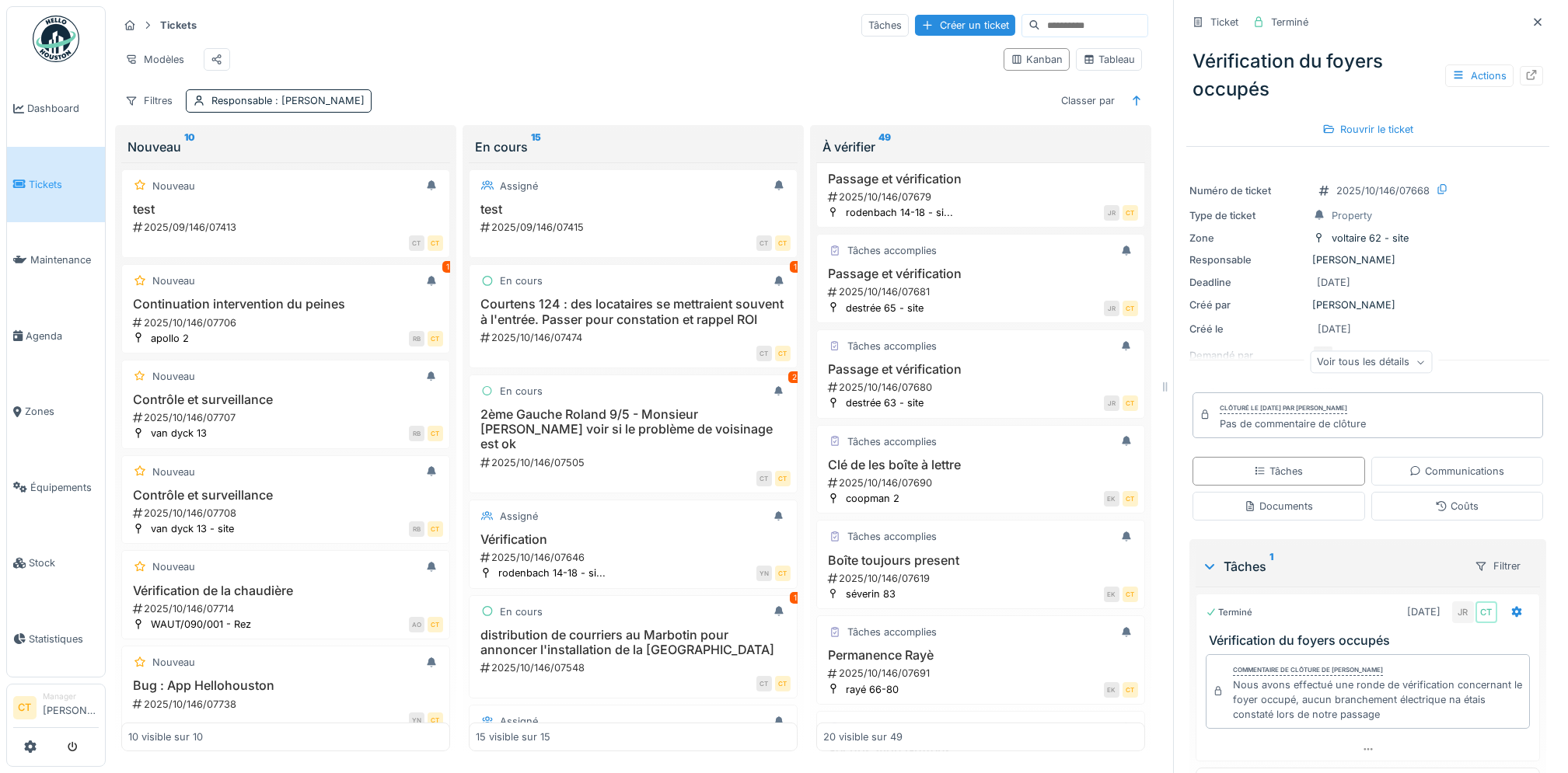
scroll to position [1399, 0]
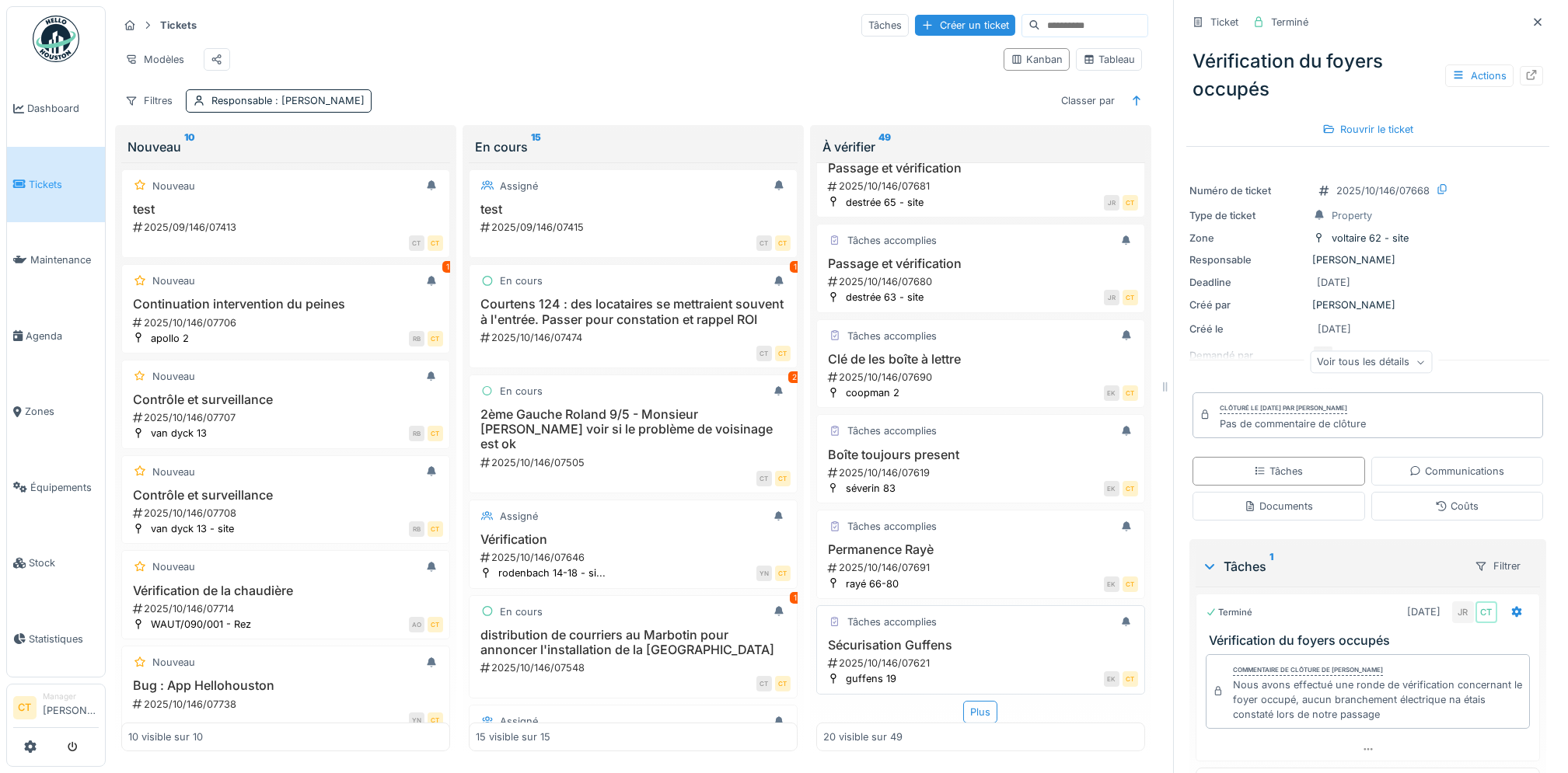
click at [933, 638] on h3 "Sécurisation Guffens" at bounding box center [981, 645] width 315 height 15
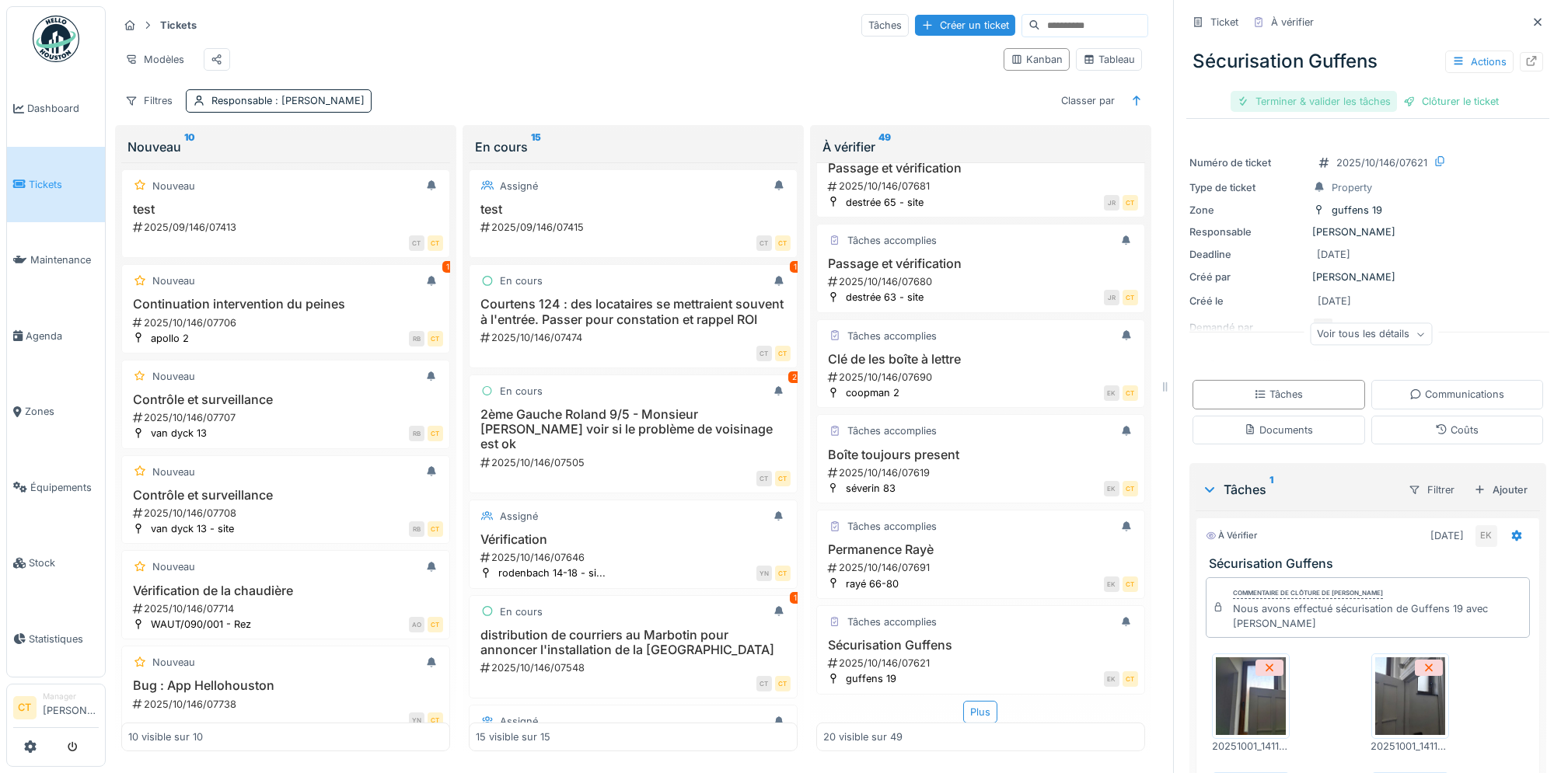
click at [1284, 99] on div "Terminer & valider les tâches" at bounding box center [1314, 101] width 166 height 21
click at [1334, 114] on div "Sécurisation Guffens Actions Clôturer le ticket" at bounding box center [1368, 75] width 363 height 80
click at [1334, 100] on div "Clôturer le ticket" at bounding box center [1369, 101] width 108 height 21
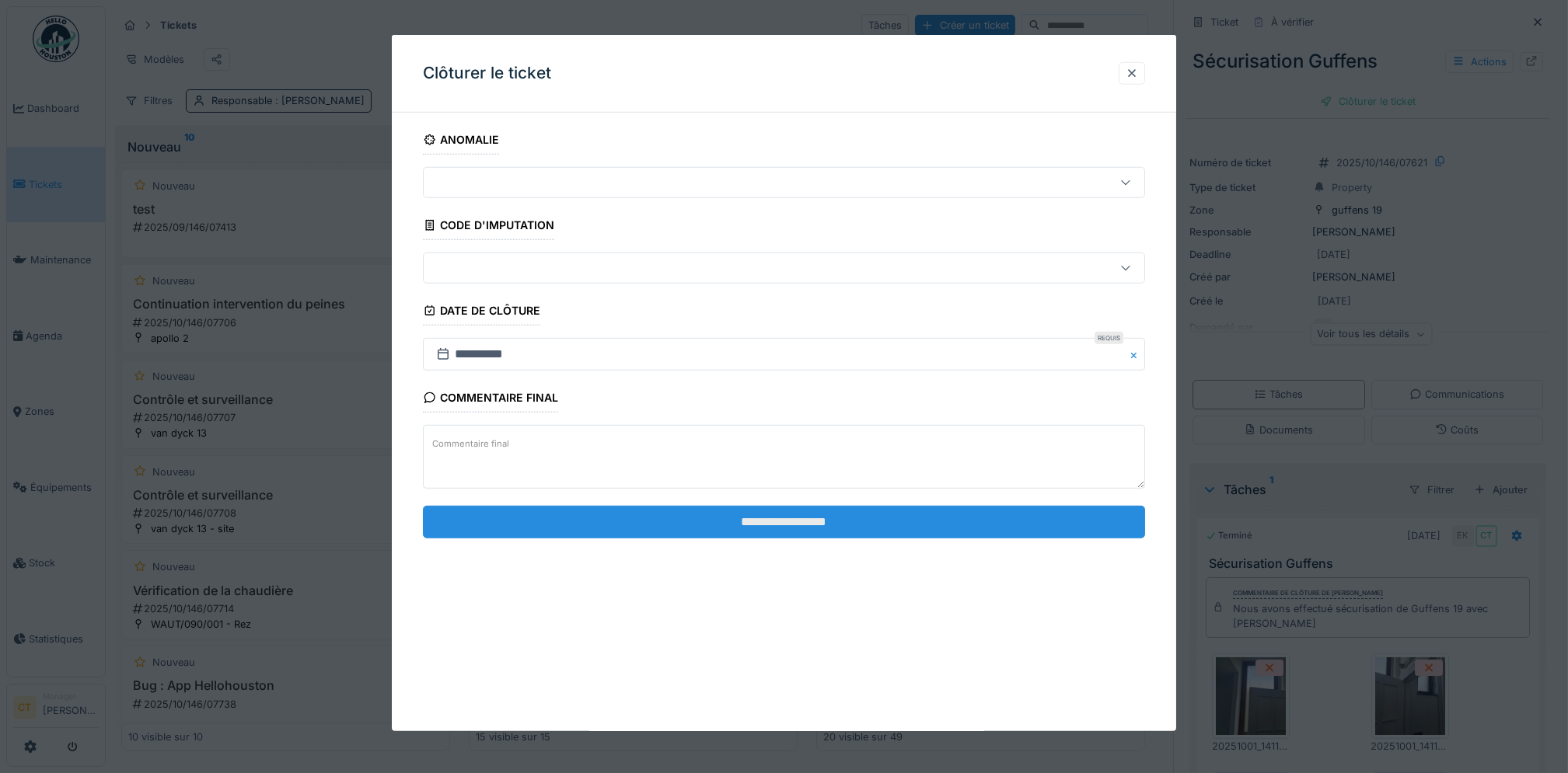
click at [1049, 526] on input "**********" at bounding box center [784, 522] width 722 height 33
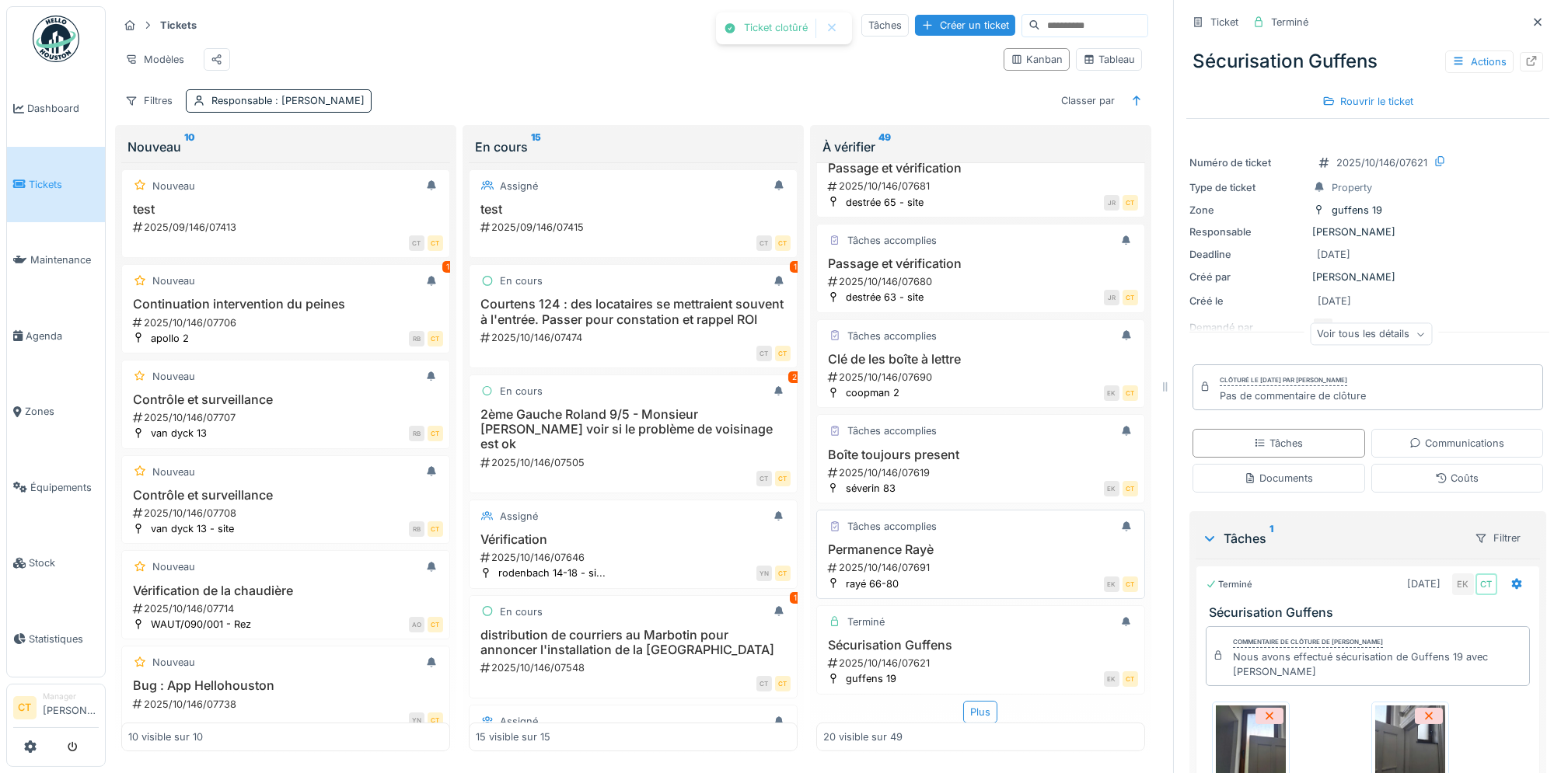
click at [981, 552] on h3 "Permanence Rayè" at bounding box center [981, 549] width 315 height 15
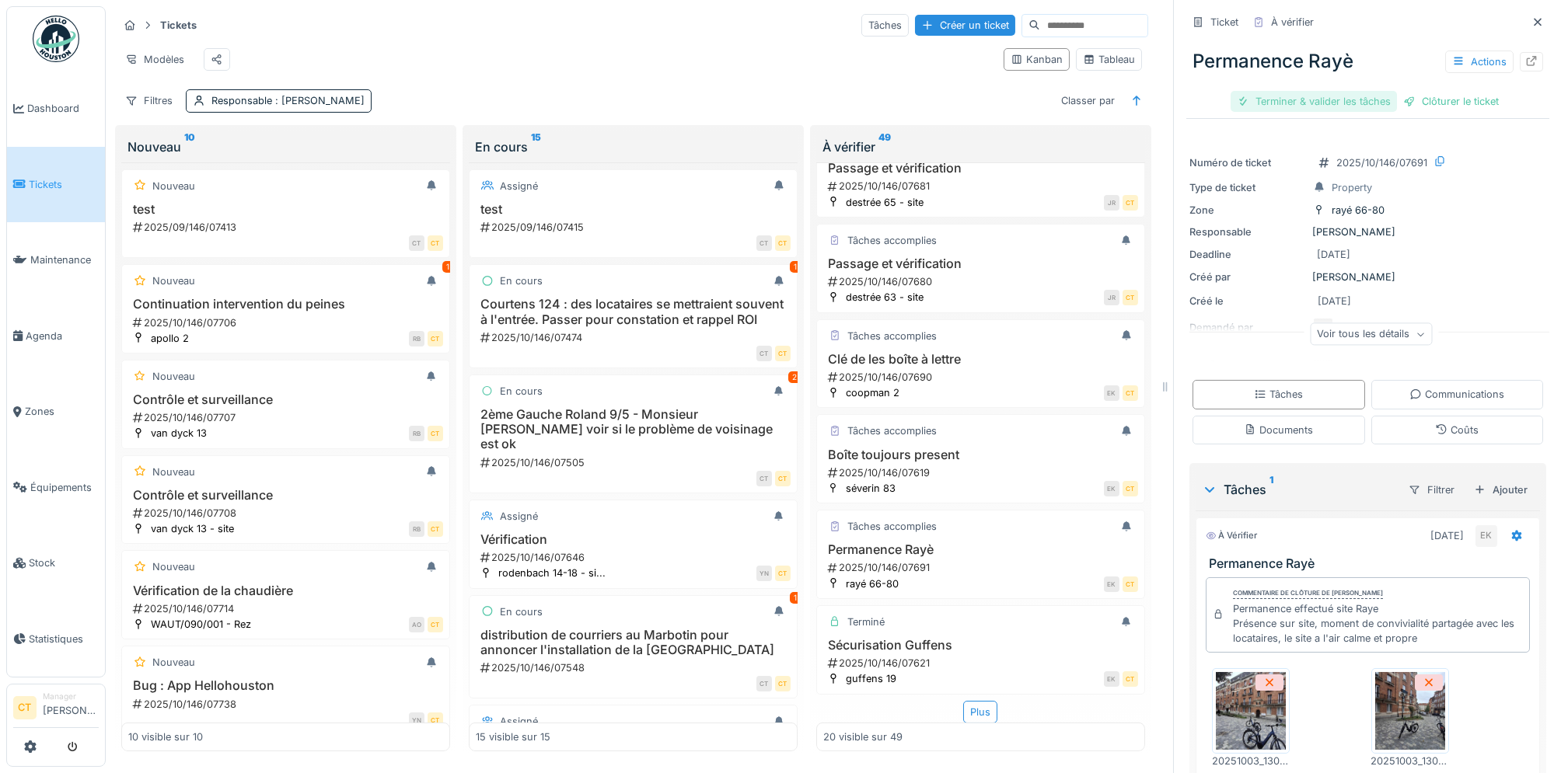
click at [1277, 107] on div "Terminer & valider les tâches" at bounding box center [1314, 101] width 166 height 21
click at [1358, 102] on div "Clôturer le ticket" at bounding box center [1369, 101] width 108 height 21
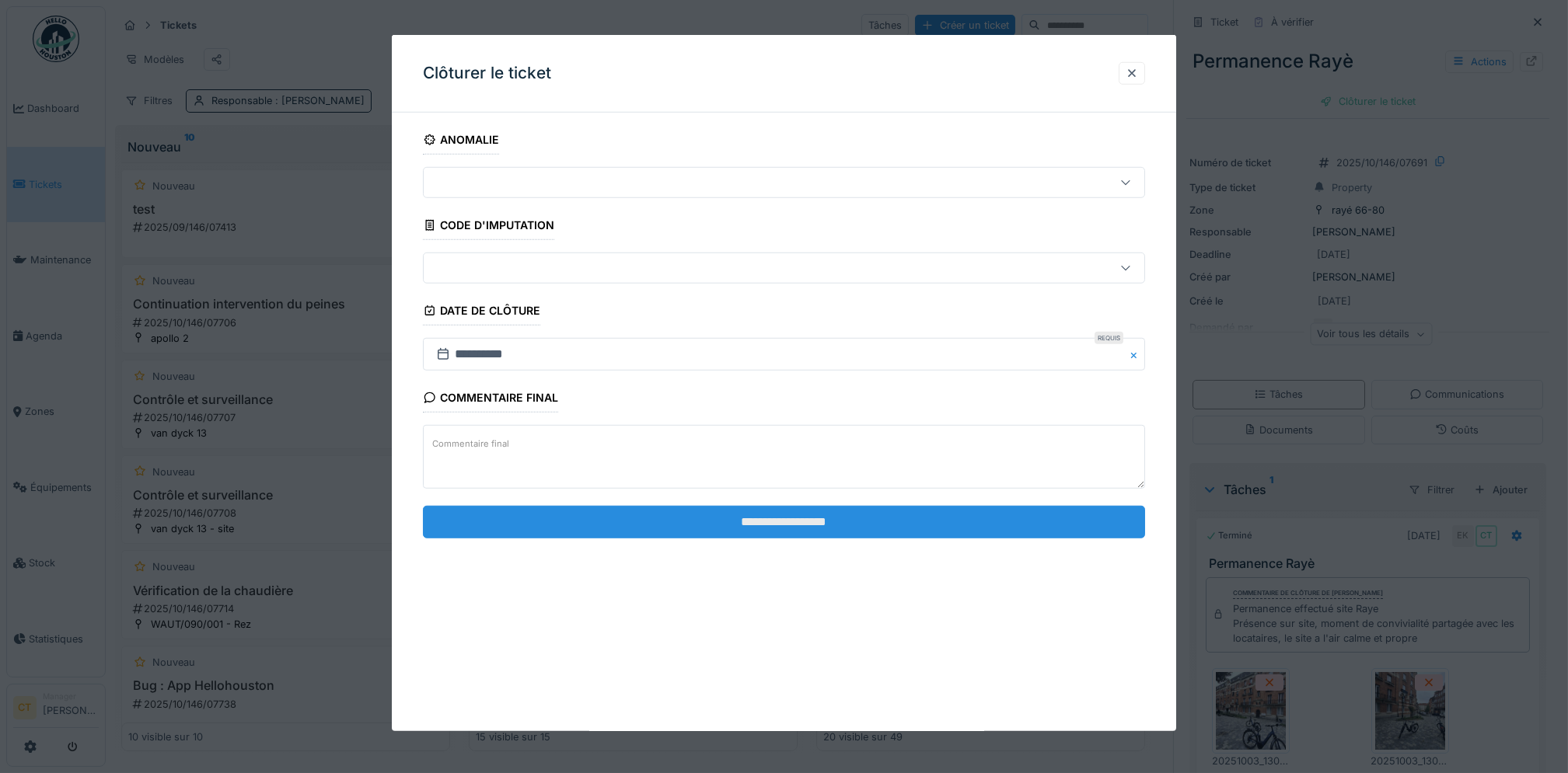
click at [1012, 531] on input "**********" at bounding box center [784, 522] width 722 height 33
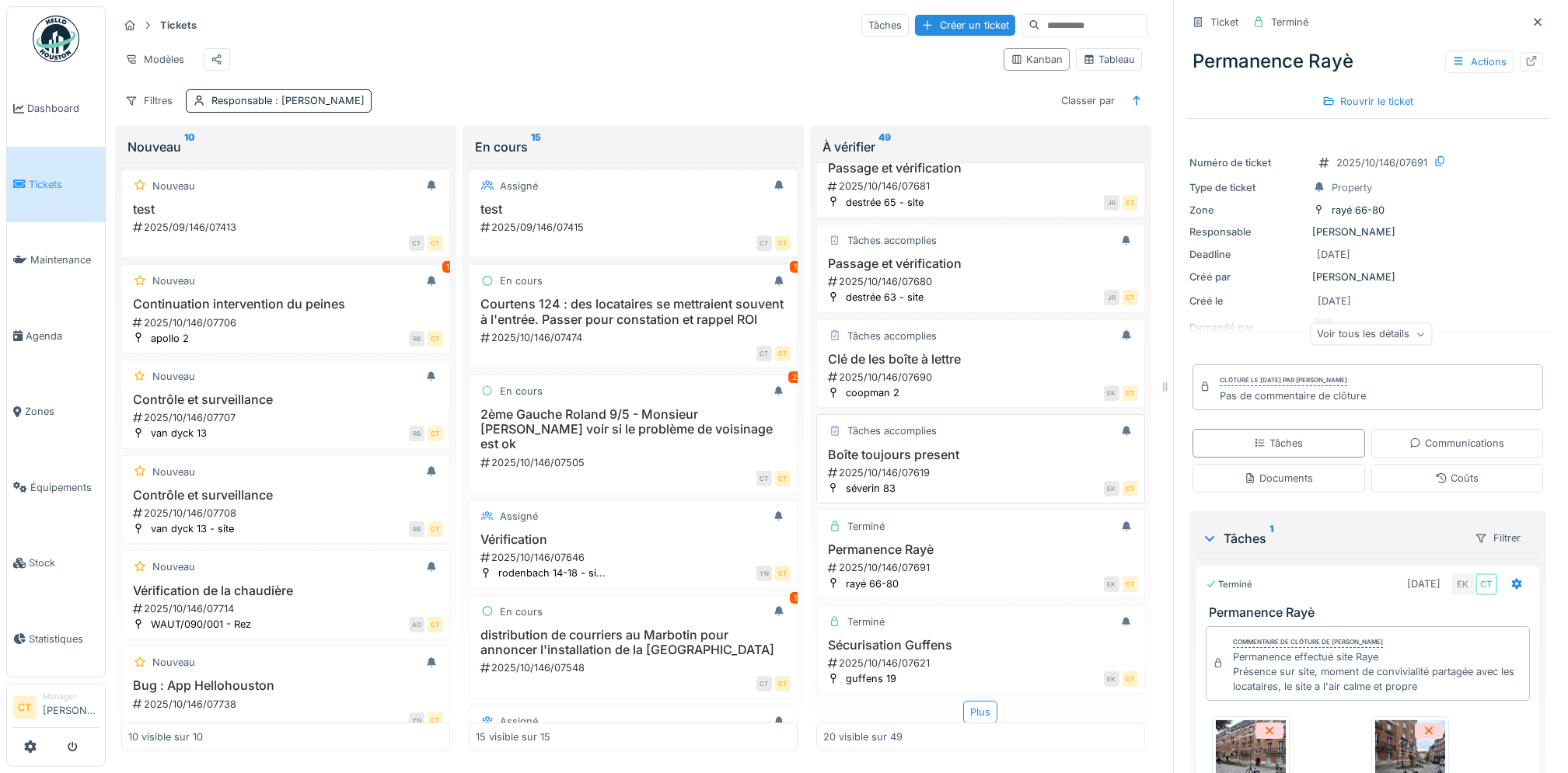
click at [958, 483] on div "EK CT" at bounding box center [1022, 488] width 234 height 16
click at [916, 470] on div "2025/10/146/07619" at bounding box center [982, 472] width 312 height 15
